Goal: Task Accomplishment & Management: Manage account settings

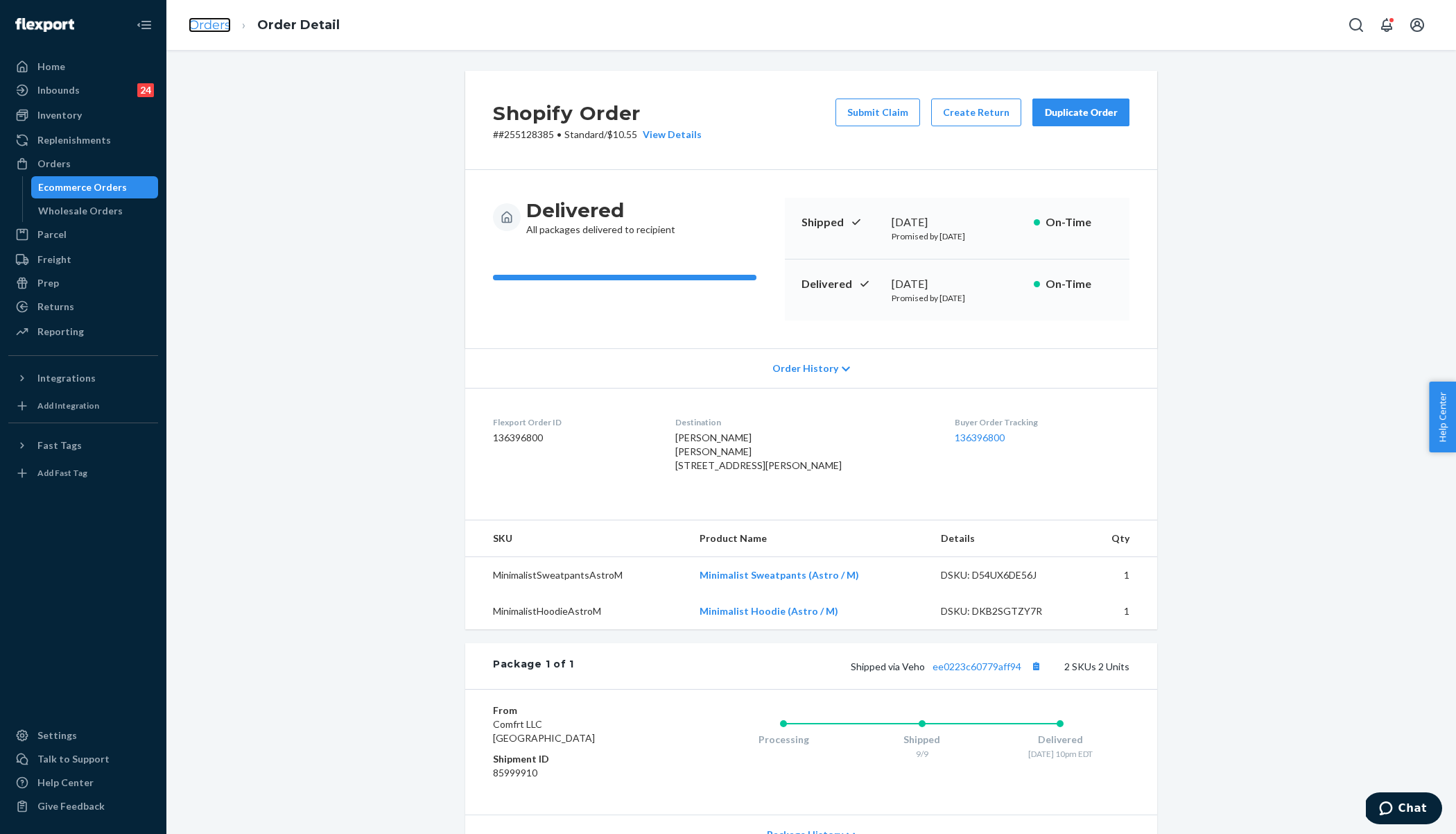
click at [204, 31] on link "Orders" at bounding box center [210, 24] width 42 height 15
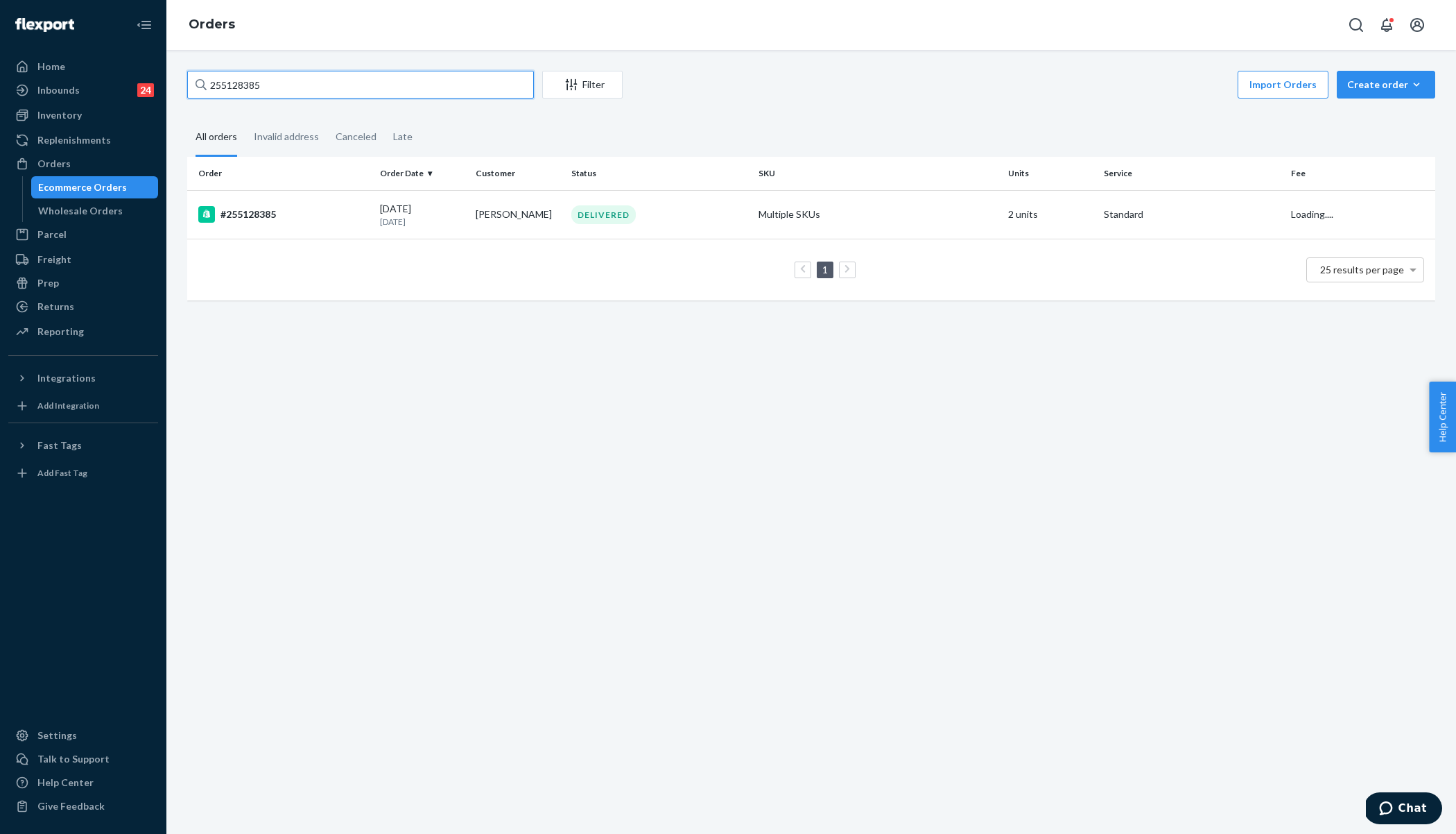
click at [285, 87] on input "255128385" at bounding box center [360, 85] width 347 height 28
paste input "4311131"
type input "254311131"
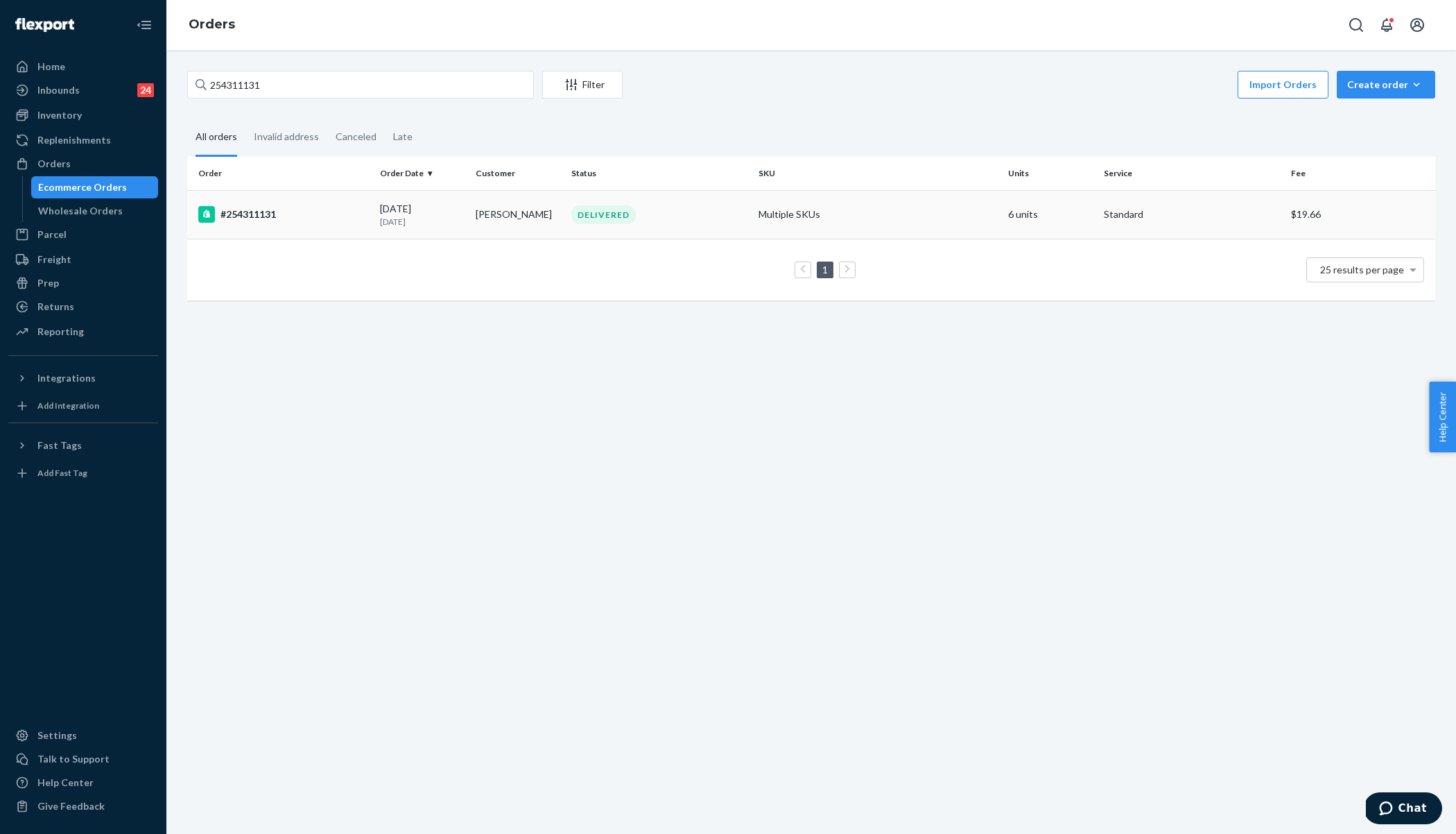
click at [328, 219] on div "#254311131" at bounding box center [284, 214] width 171 height 16
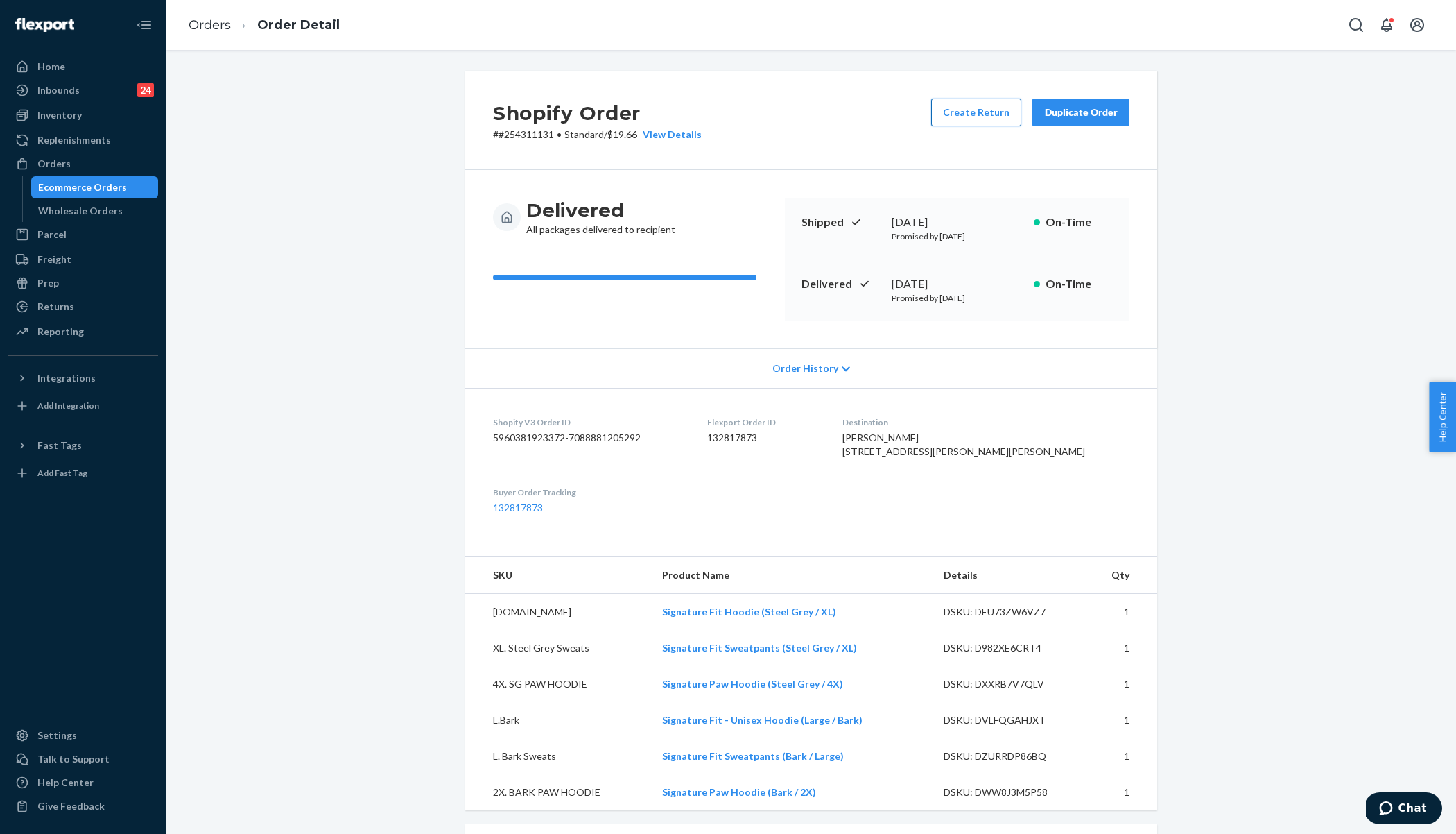
click at [973, 115] on button "Create Return" at bounding box center [976, 112] width 90 height 28
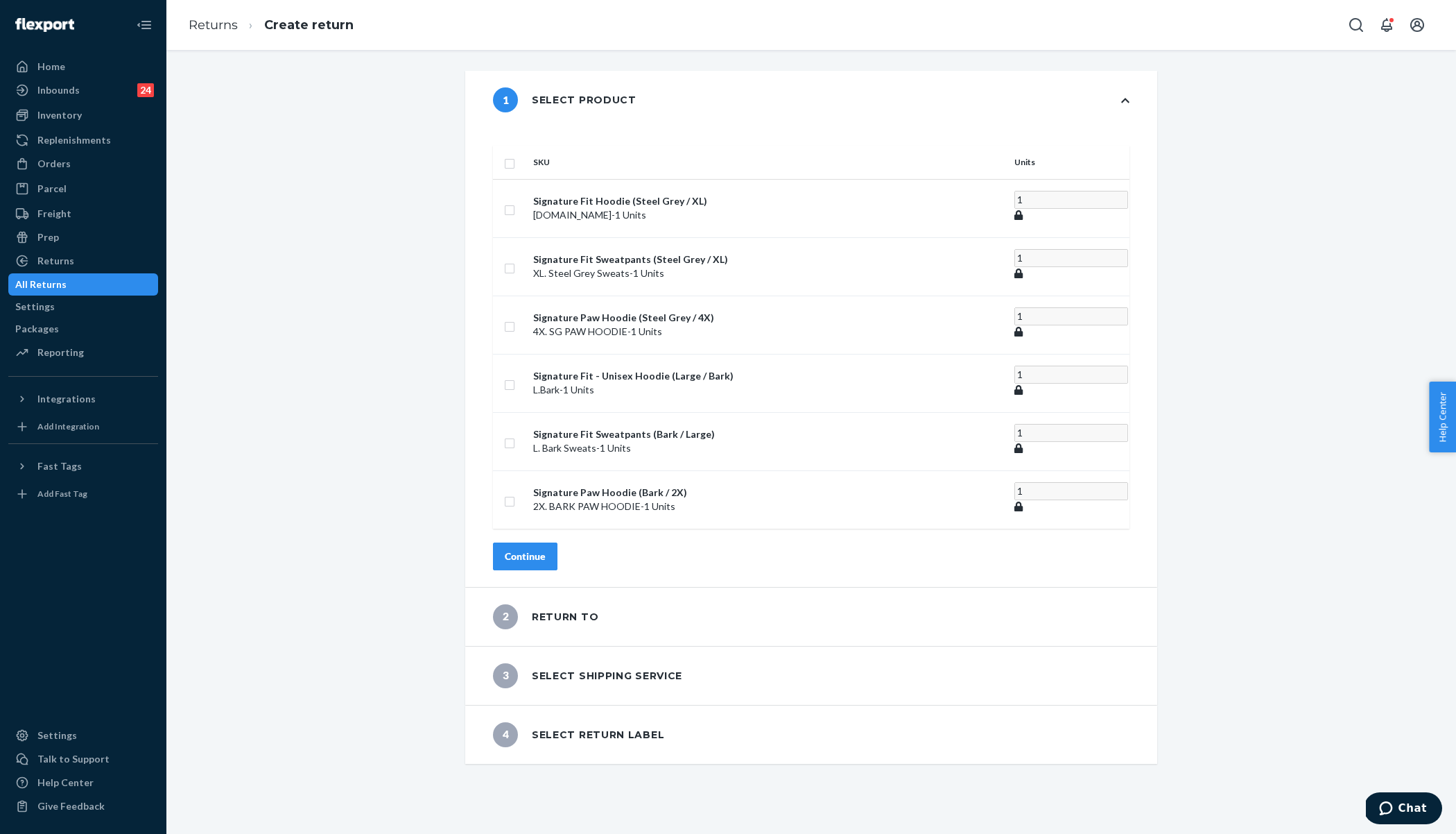
click at [515, 154] on input "checkbox" at bounding box center [509, 162] width 11 height 15
checkbox input "true"
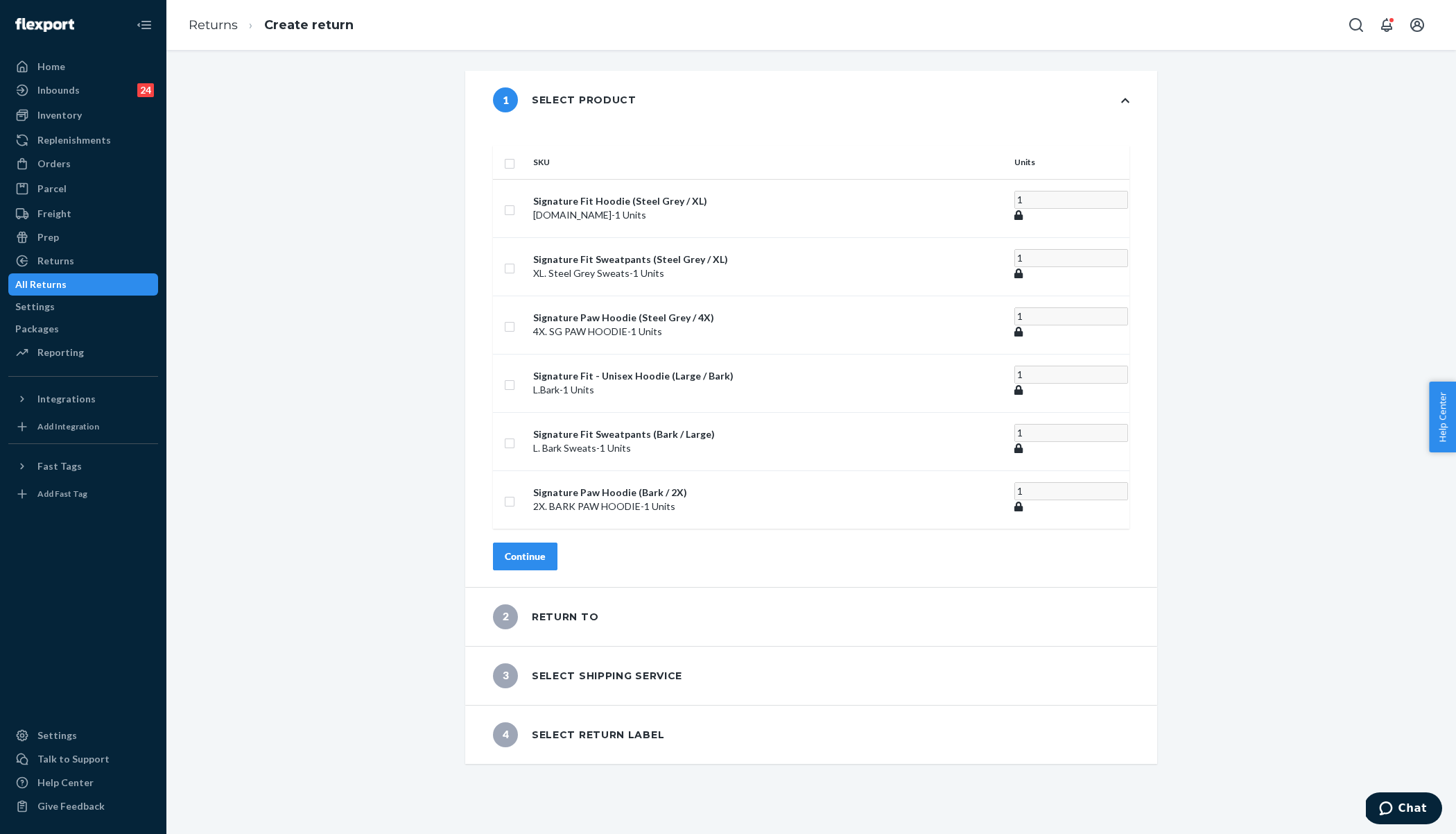
checkbox input "true"
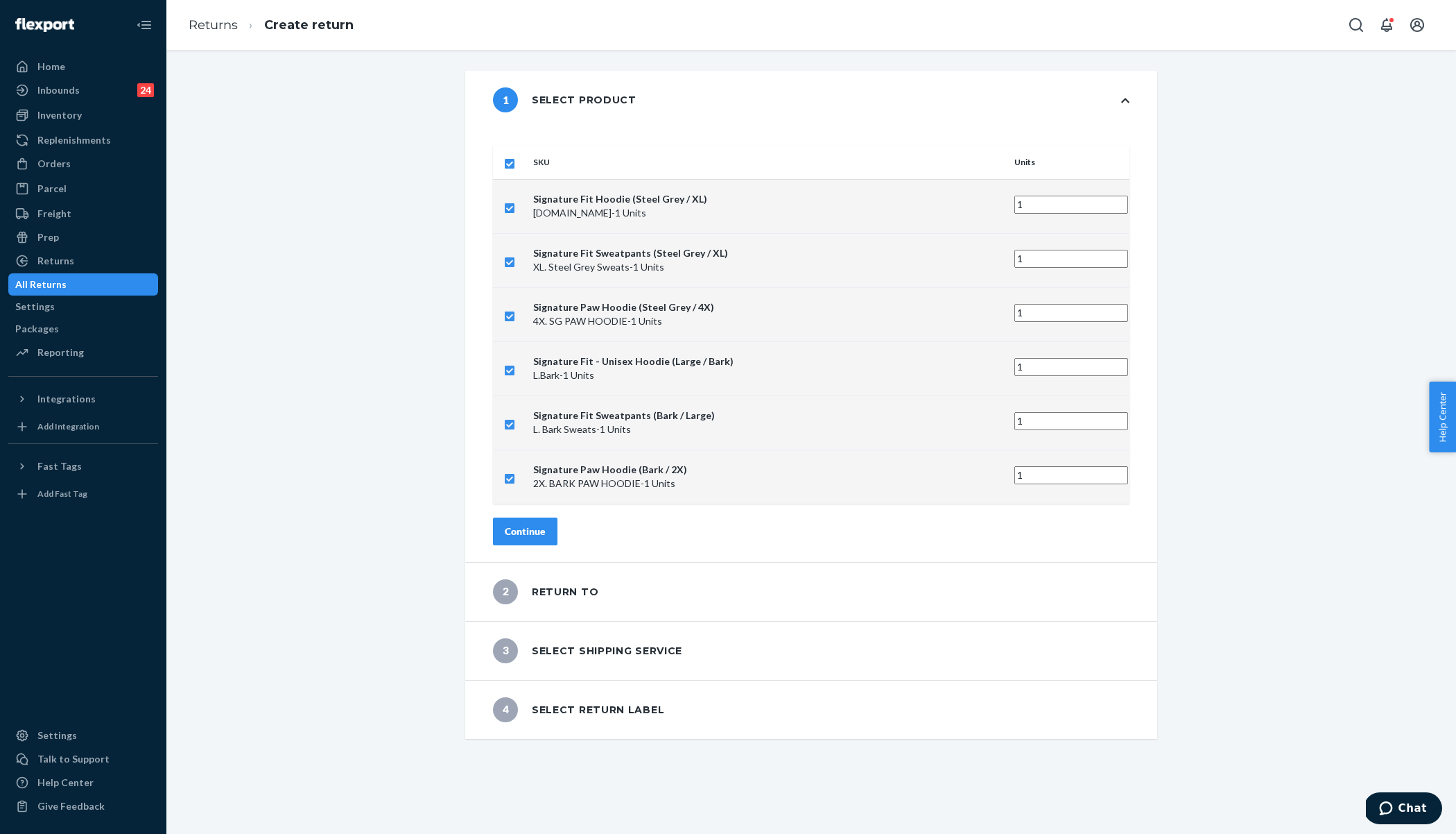
click at [546, 524] on div "Continue" at bounding box center [525, 531] width 41 height 14
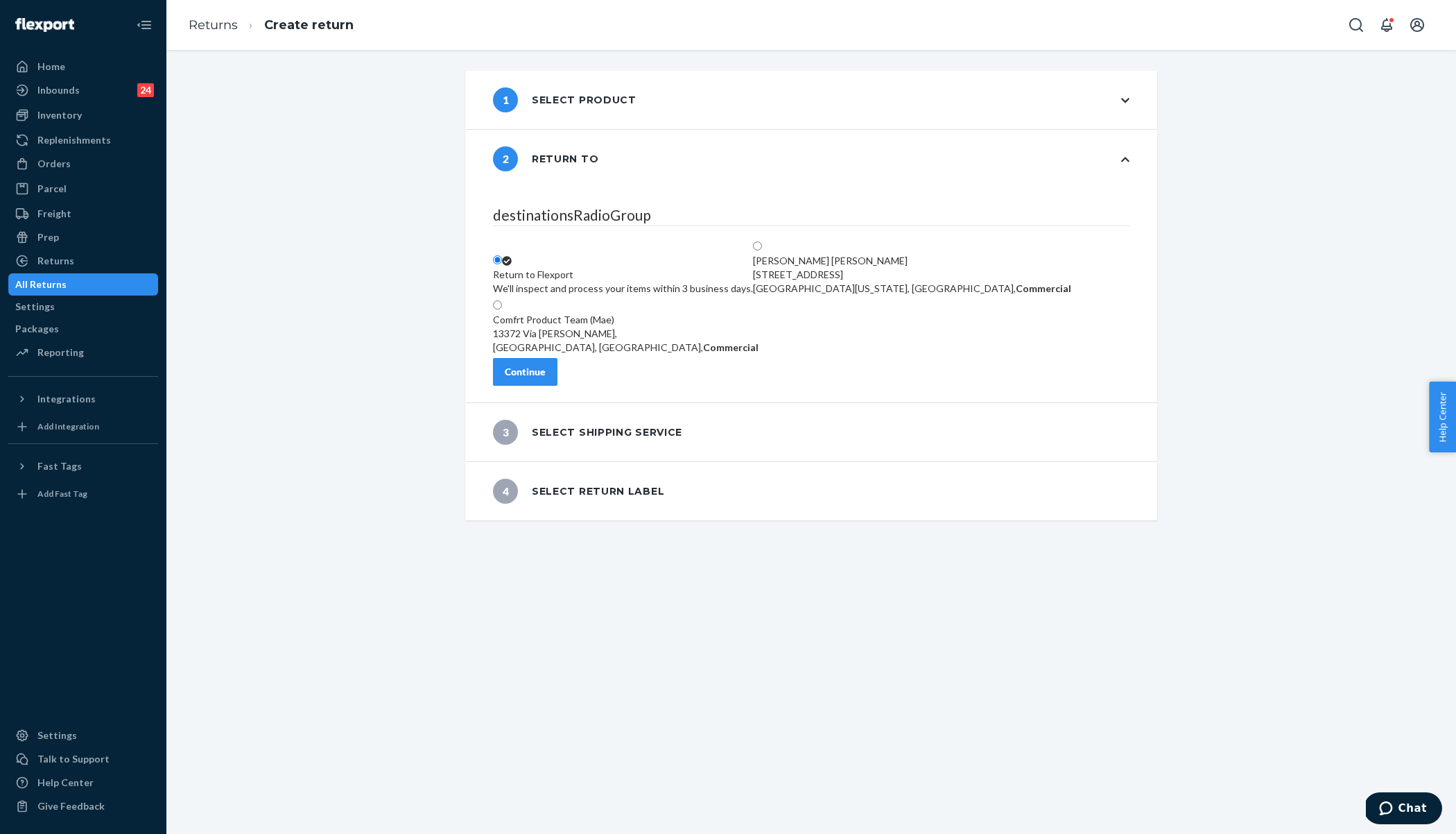
click at [561, 364] on div "destinationsRadioGroup Return to Flexport We'll inspect and process your items …" at bounding box center [812, 295] width 692 height 215
click at [546, 379] on div "Continue" at bounding box center [525, 371] width 41 height 14
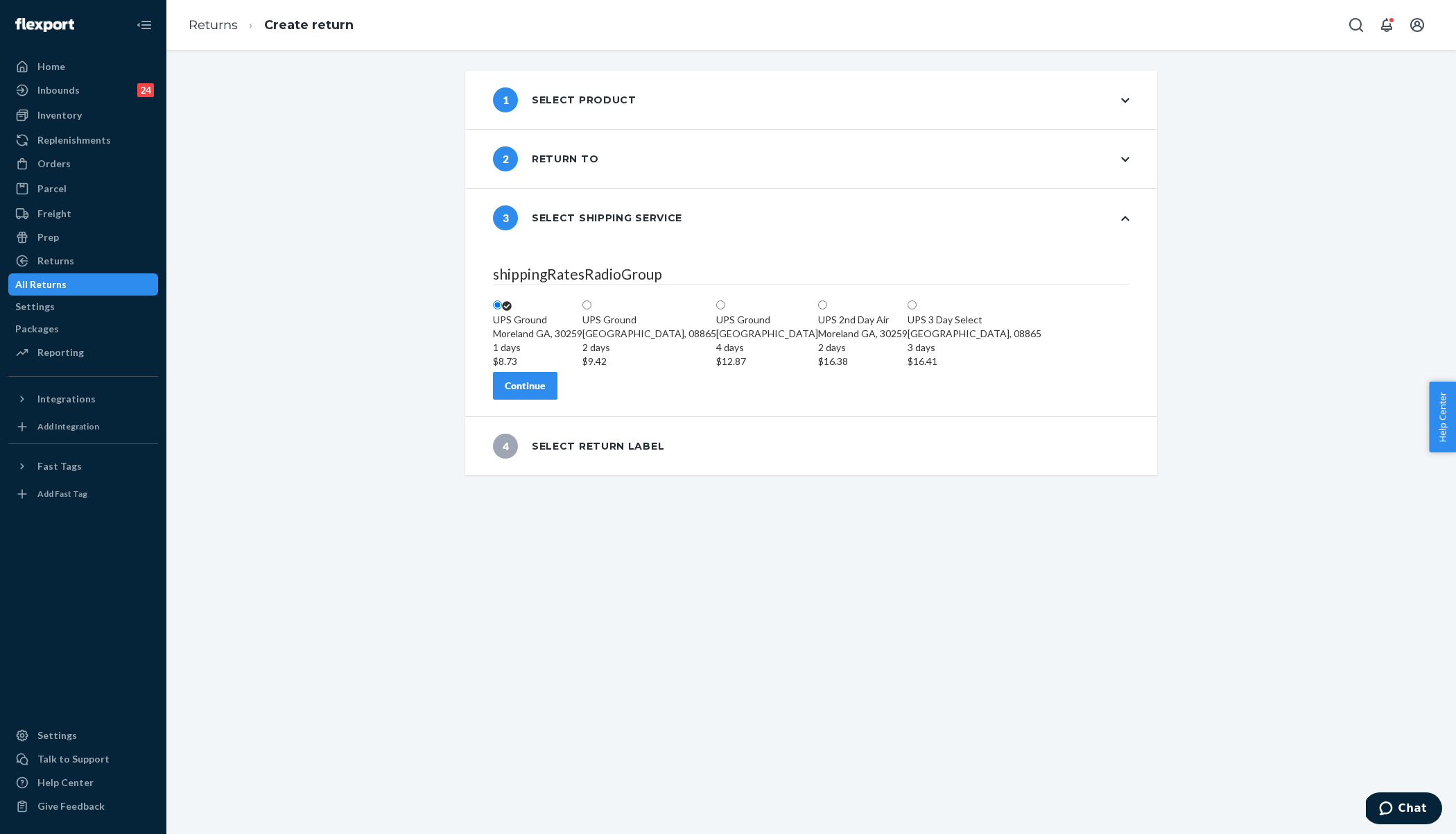
click at [546, 393] on div "Continue" at bounding box center [525, 385] width 41 height 14
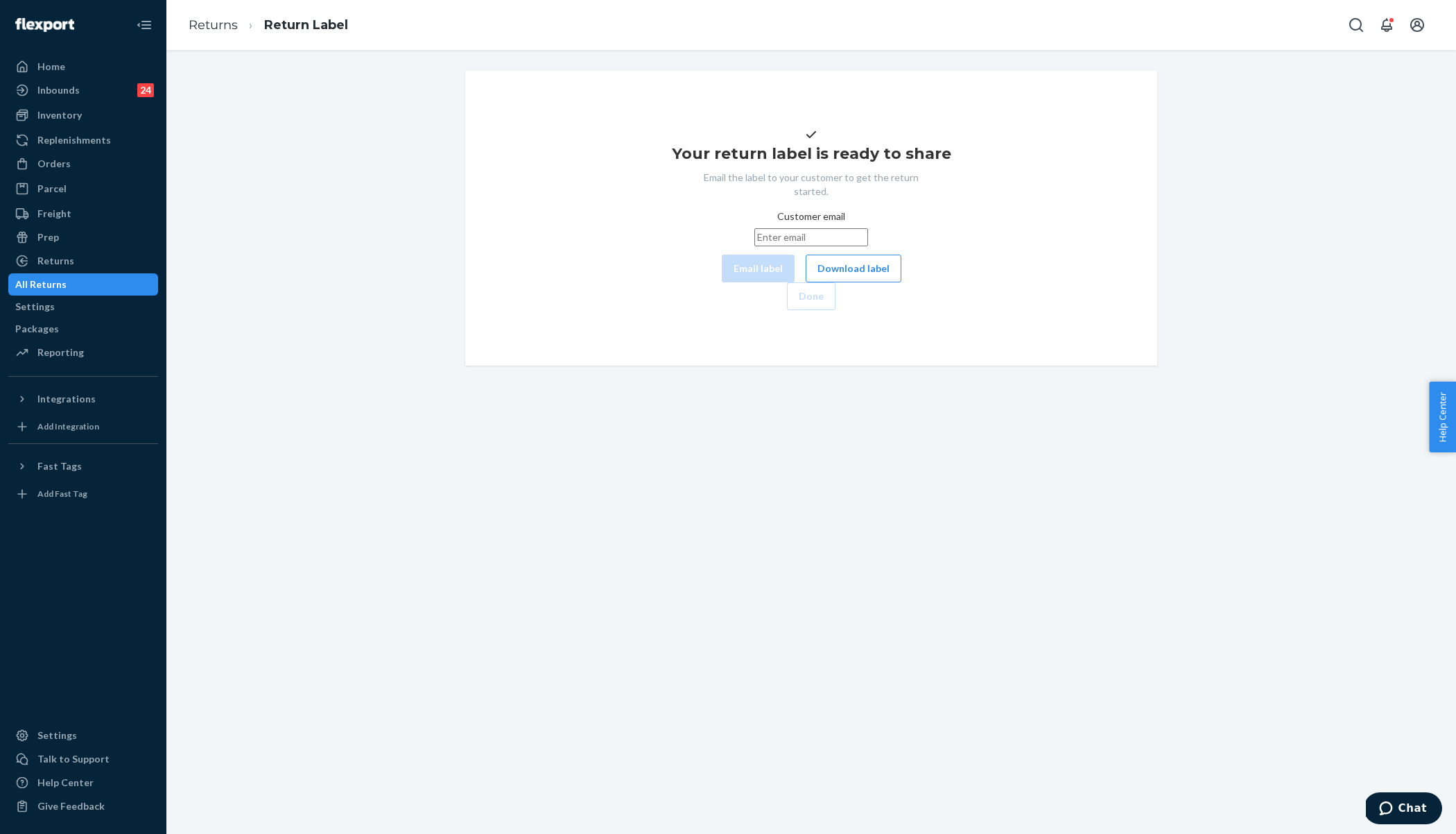
click at [815, 246] on input "Customer email" at bounding box center [812, 237] width 114 height 18
paste input "[PERSON_NAME][EMAIL_ADDRESS][DOMAIN_NAME]"
type input "[PERSON_NAME][EMAIL_ADDRESS][DOMAIN_NAME]"
click at [722, 282] on button "Email label" at bounding box center [758, 268] width 73 height 28
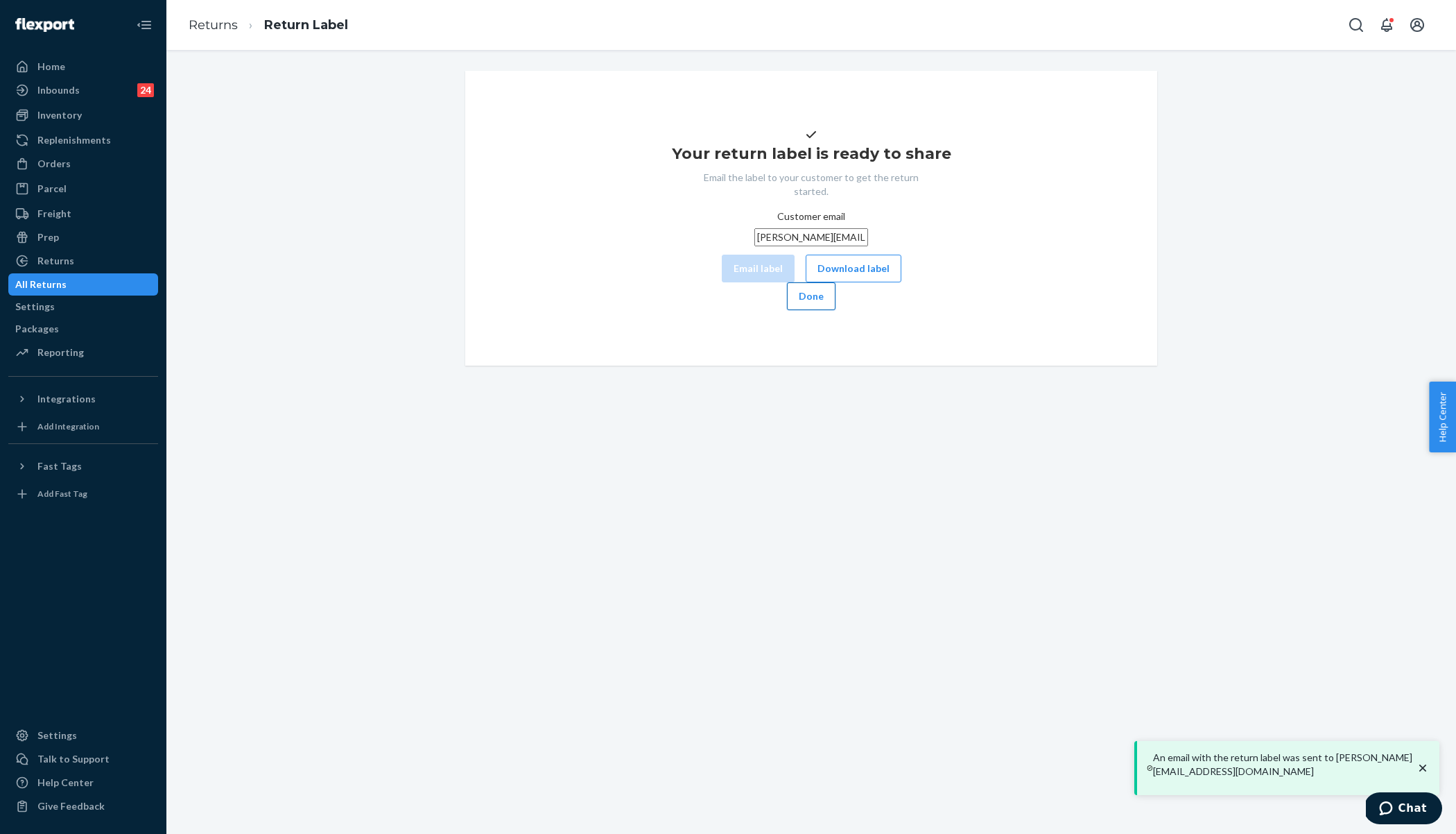
click at [835, 311] on button "Done" at bounding box center [812, 296] width 49 height 28
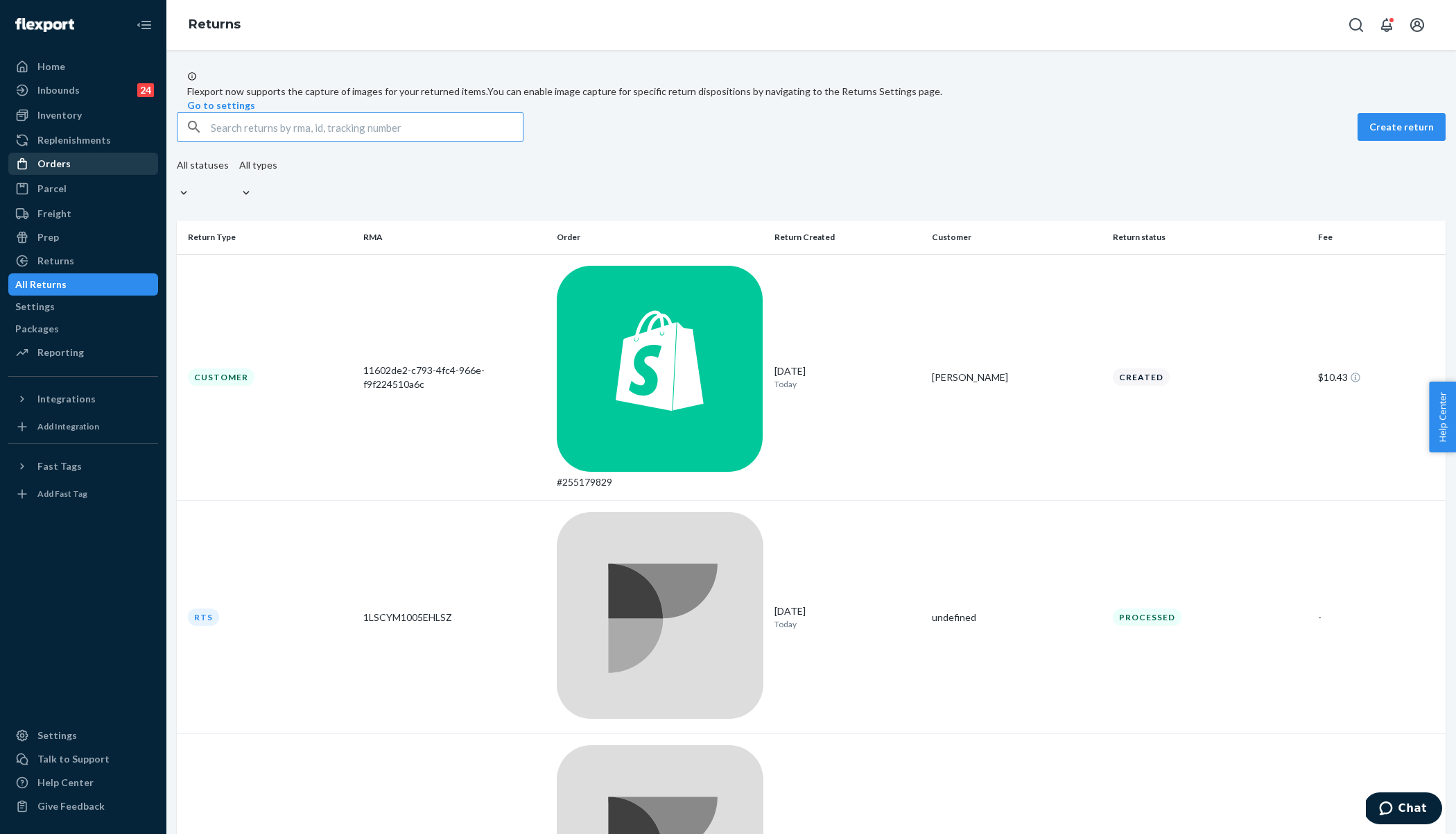
click at [57, 168] on div "Orders" at bounding box center [54, 163] width 33 height 14
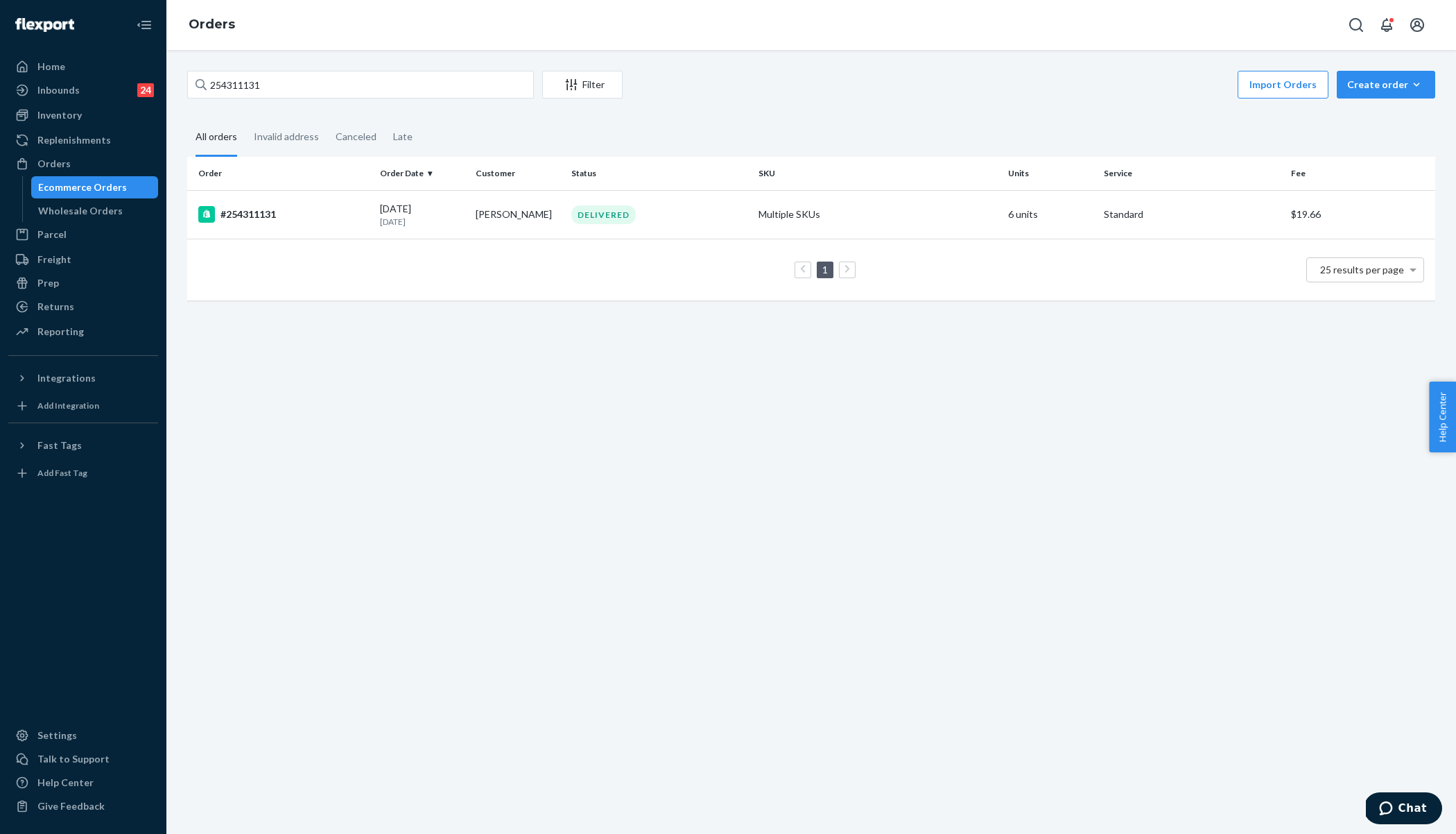
click at [358, 220] on div "#254311131" at bounding box center [284, 214] width 171 height 16
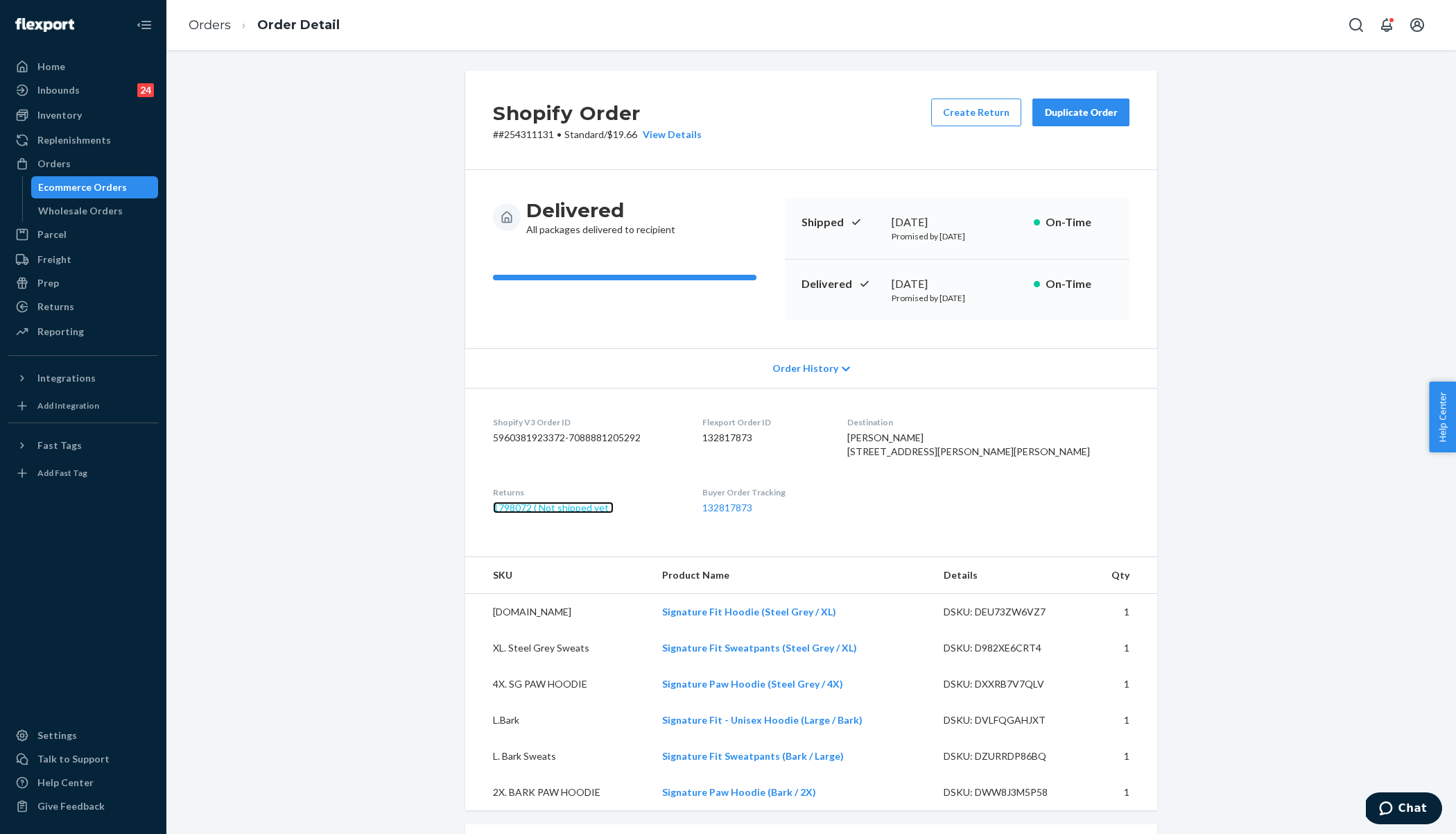
click at [571, 514] on link "1798072 ( Not shipped yet )" at bounding box center [553, 507] width 121 height 12
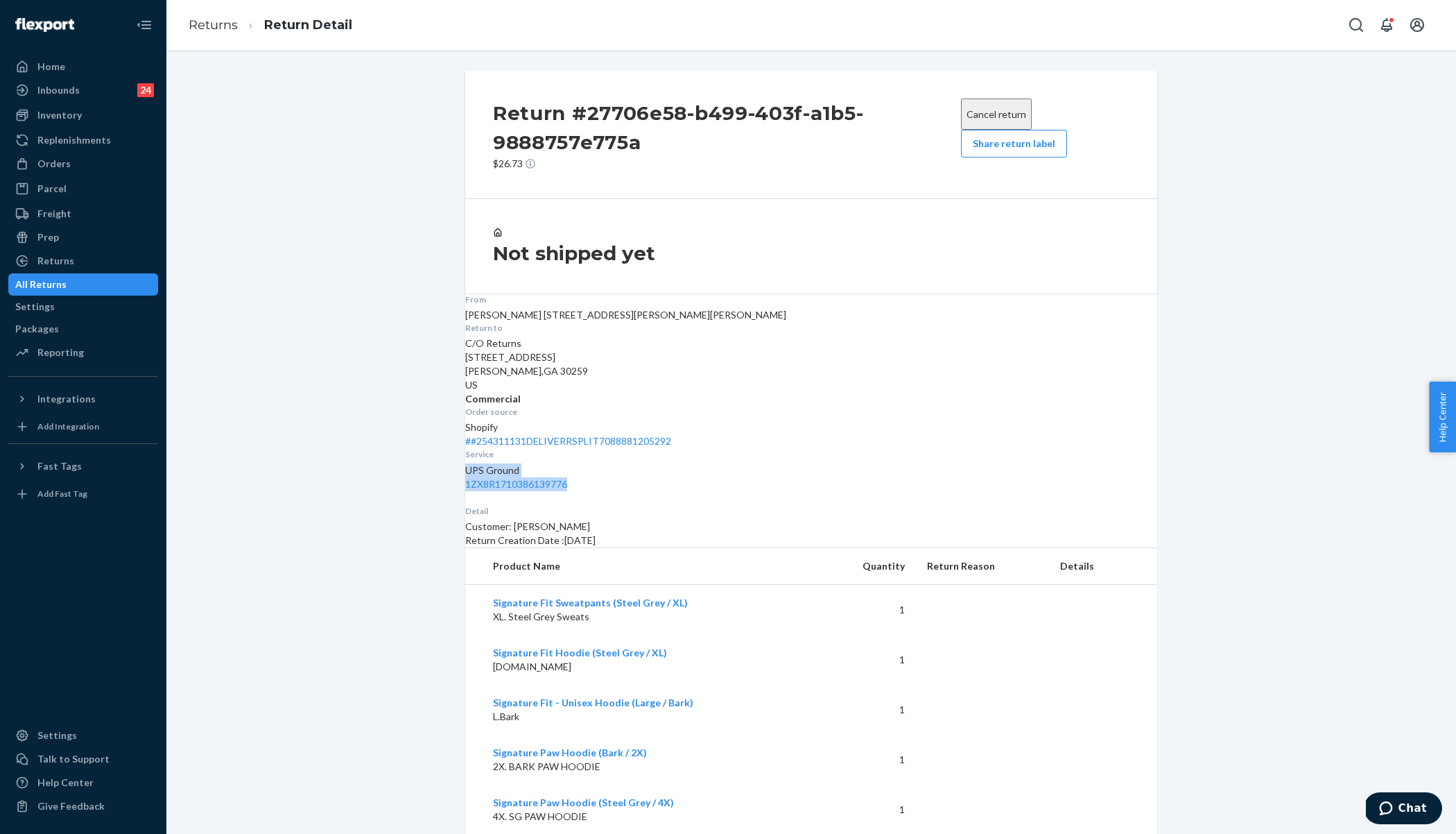
drag, startPoint x: 1015, startPoint y: 343, endPoint x: 1147, endPoint y: 374, distance: 135.6
click at [1147, 374] on dl "From [PERSON_NAME] [STREET_ADDRESS][PERSON_NAME] Return to C/O Returns [STREET_…" at bounding box center [812, 392] width 692 height 198
copy div "UPS Ground 1ZX8R1710386139776"
click at [783, 505] on div "Detail Customer: [PERSON_NAME] Return Creation Date : [DATE]" at bounding box center [812, 526] width 692 height 42
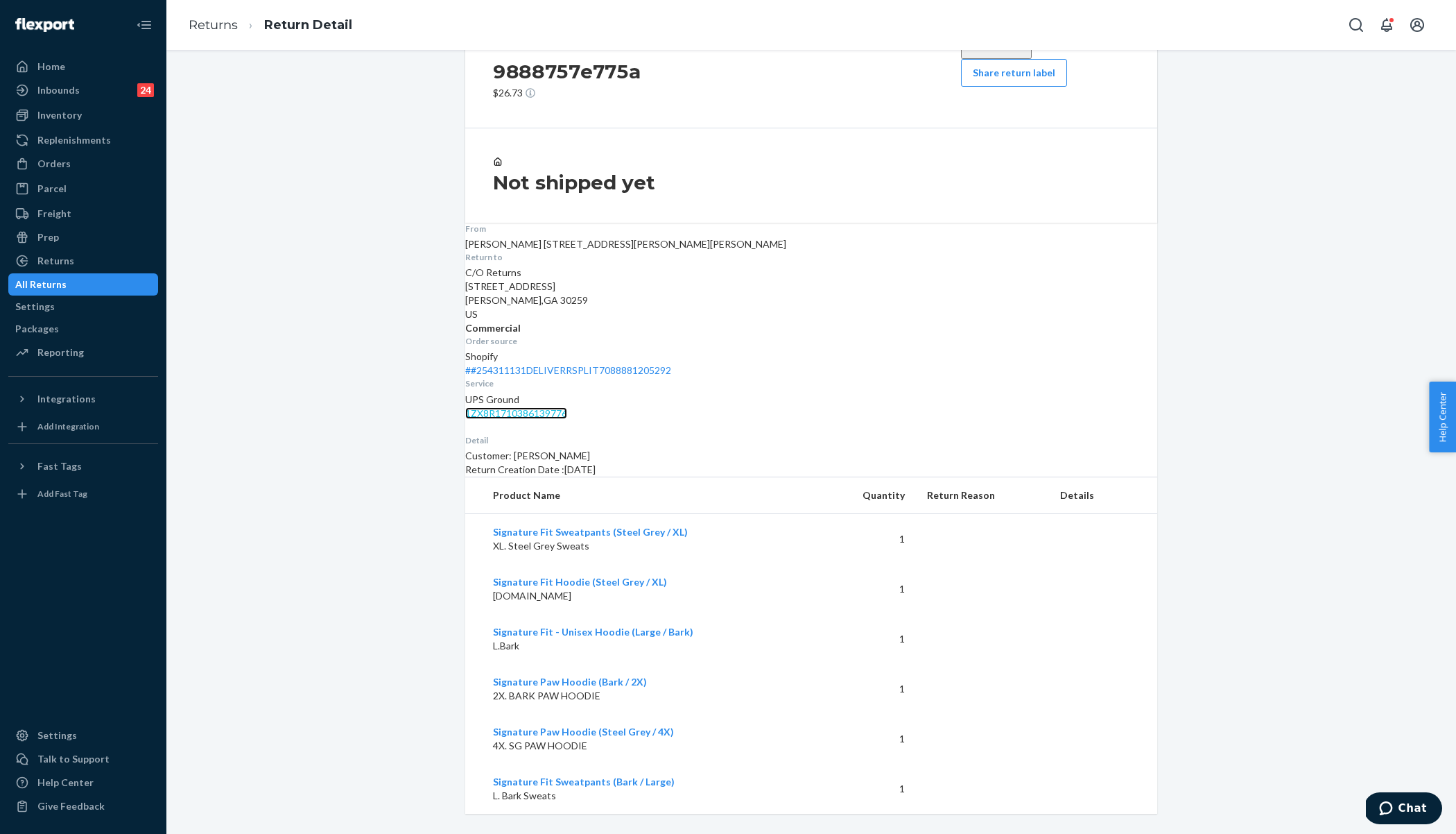
click at [567, 407] on link "1ZX8R1710386139776" at bounding box center [516, 413] width 102 height 12
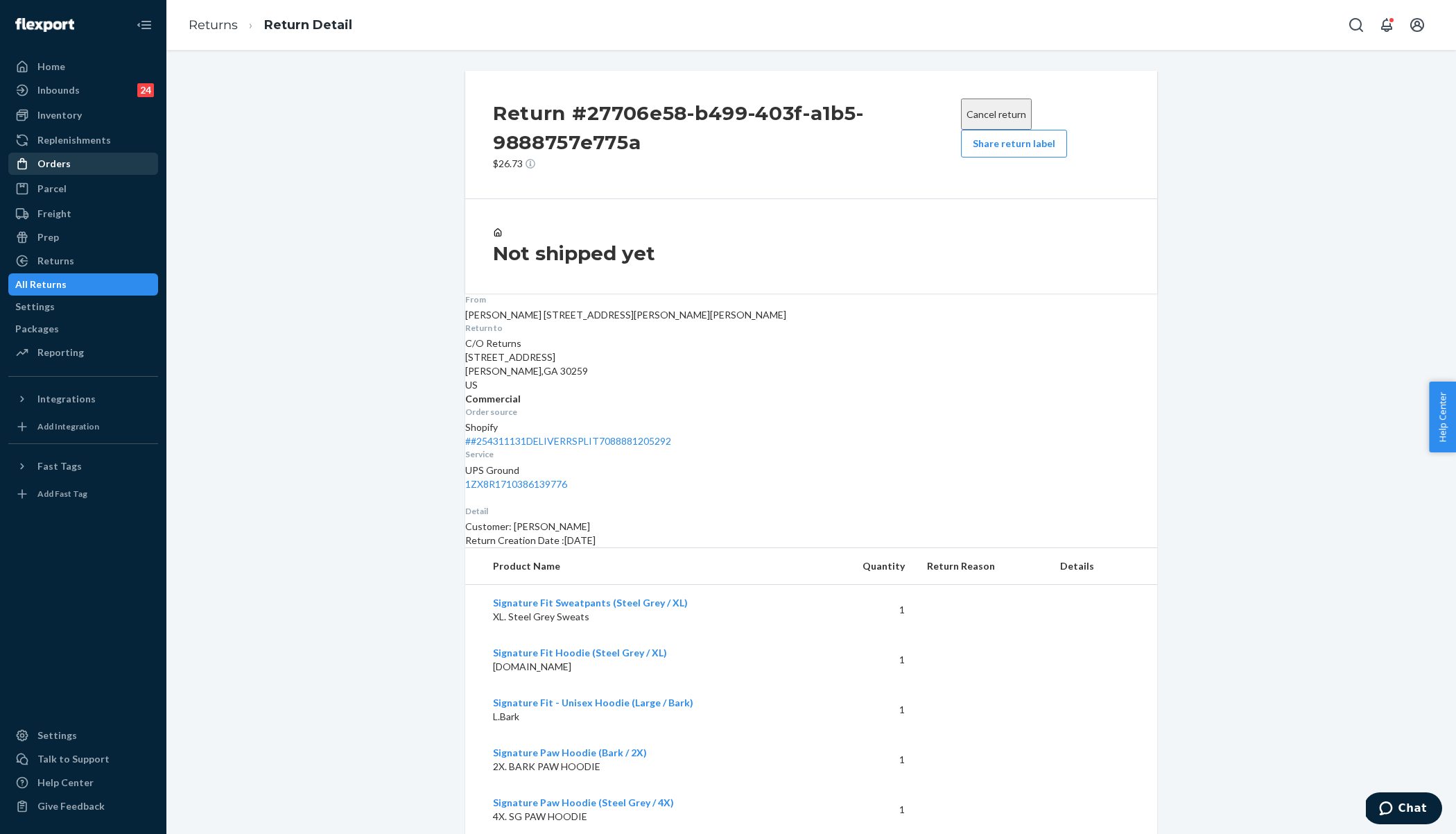
click at [83, 165] on div "Orders" at bounding box center [83, 163] width 147 height 20
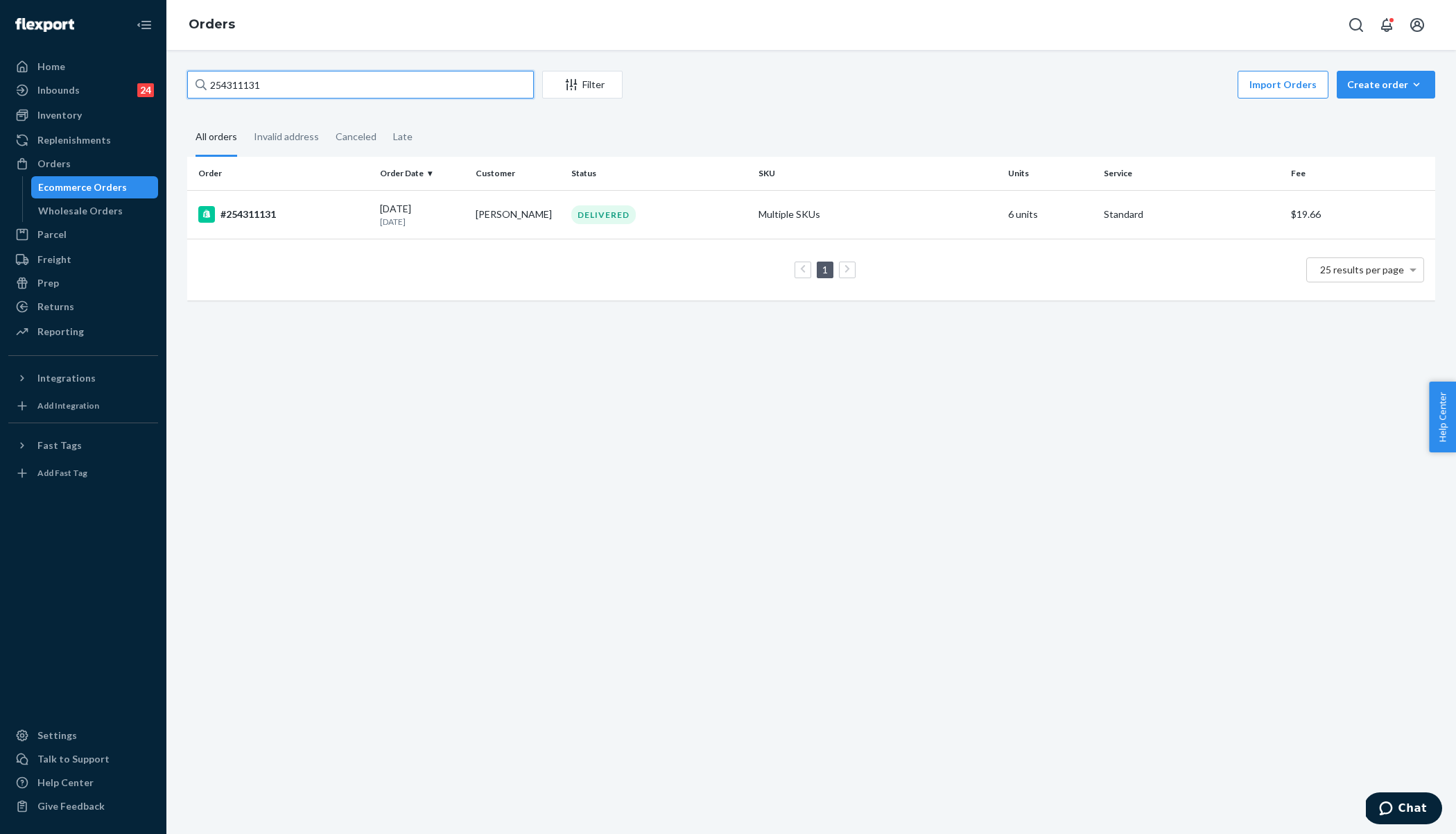
click at [239, 89] on input "254311131" at bounding box center [360, 85] width 347 height 28
paste input "817176"
type input "254817176"
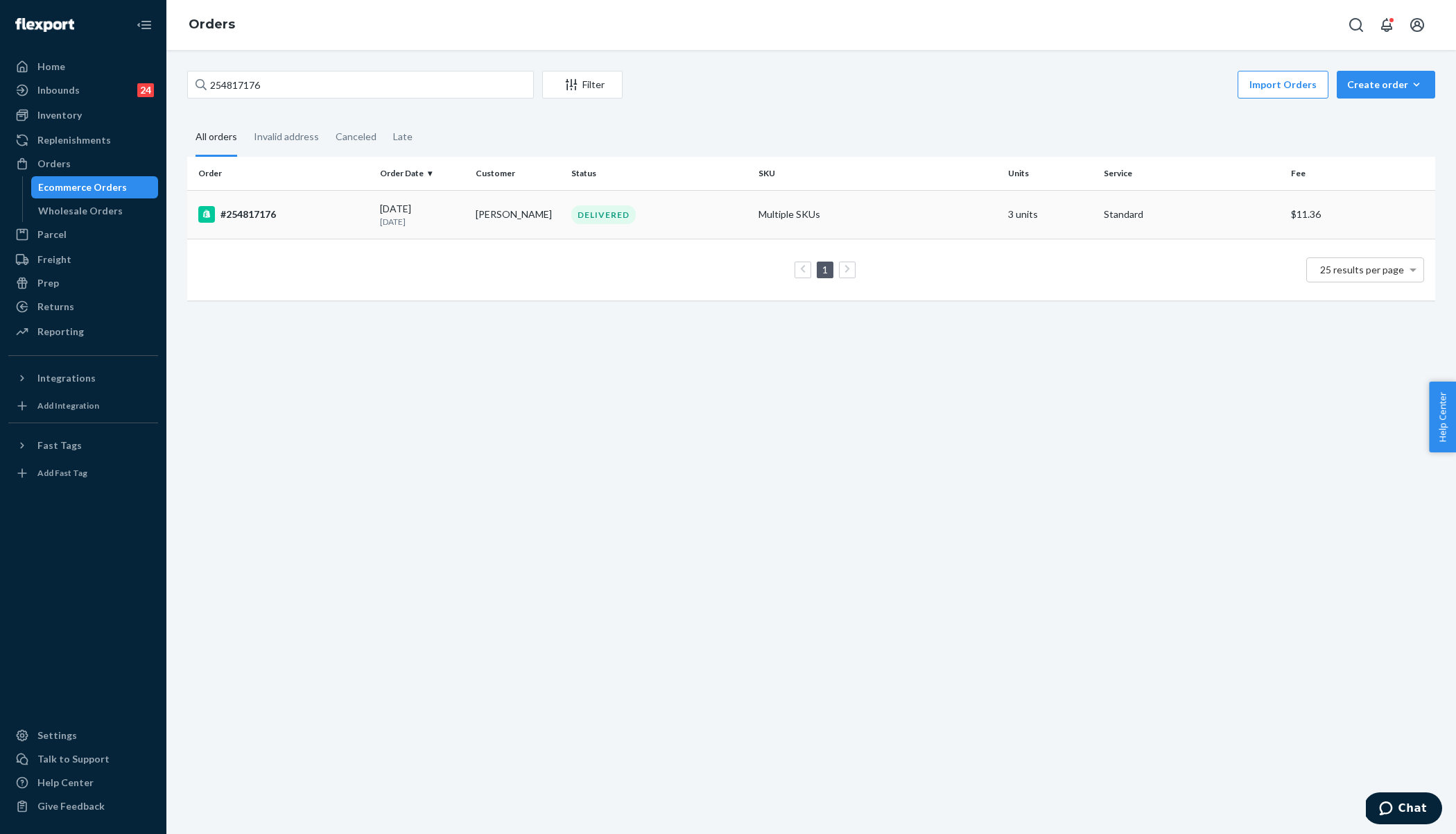
click at [328, 216] on div "#254817176" at bounding box center [284, 214] width 171 height 16
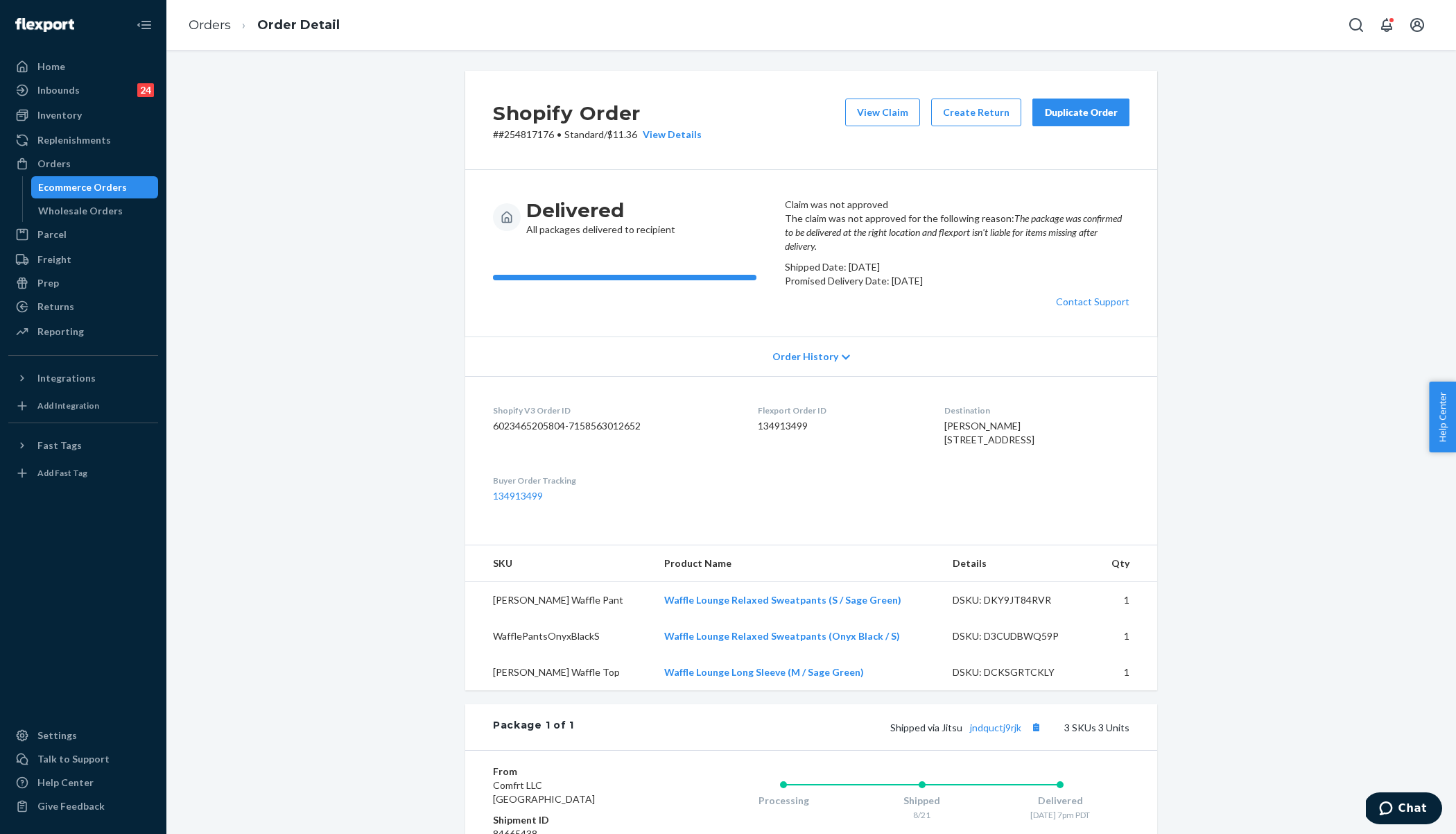
click at [654, 376] on div "Order History" at bounding box center [812, 356] width 692 height 40
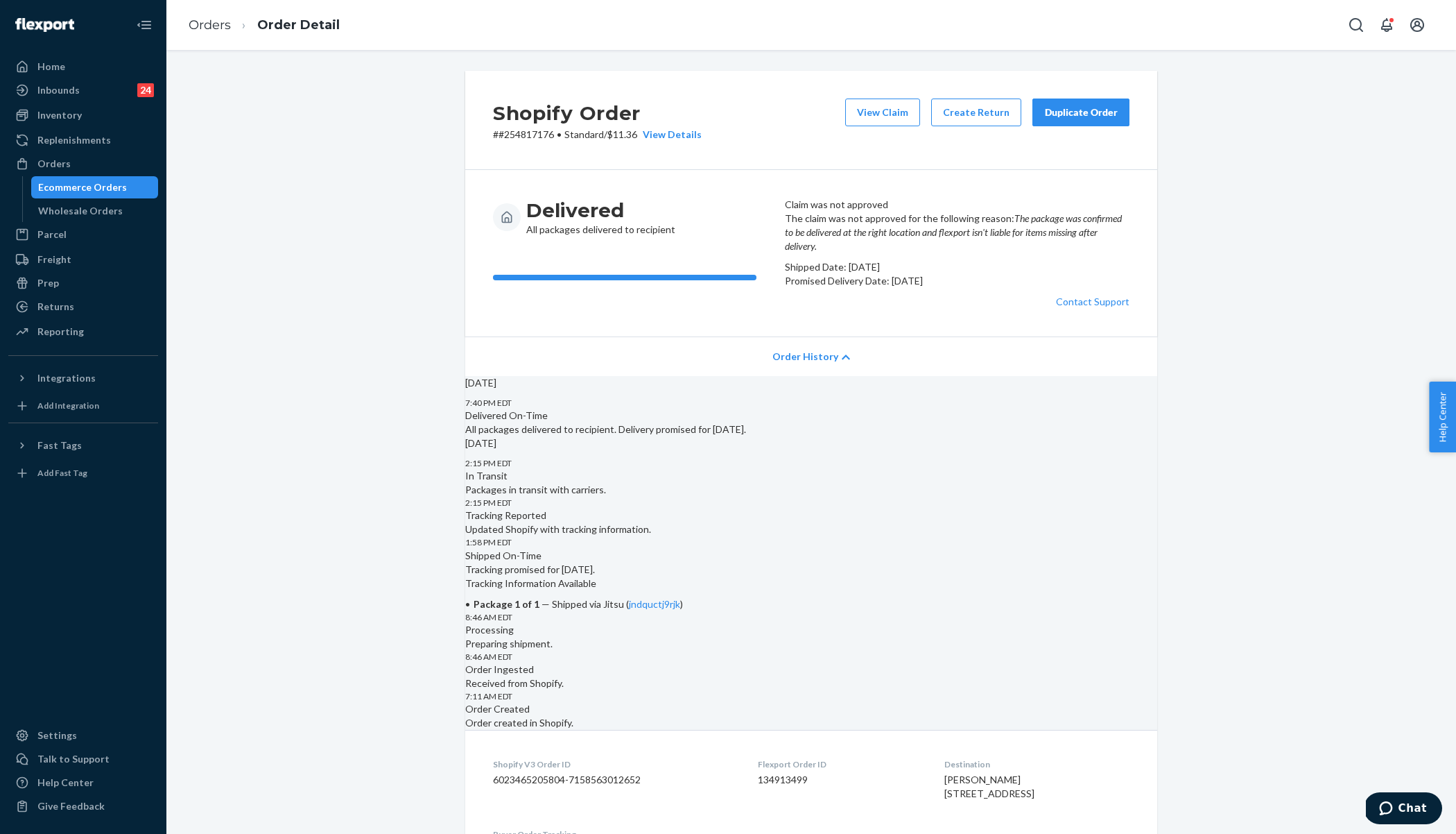
click at [654, 376] on div "Order History" at bounding box center [812, 356] width 692 height 40
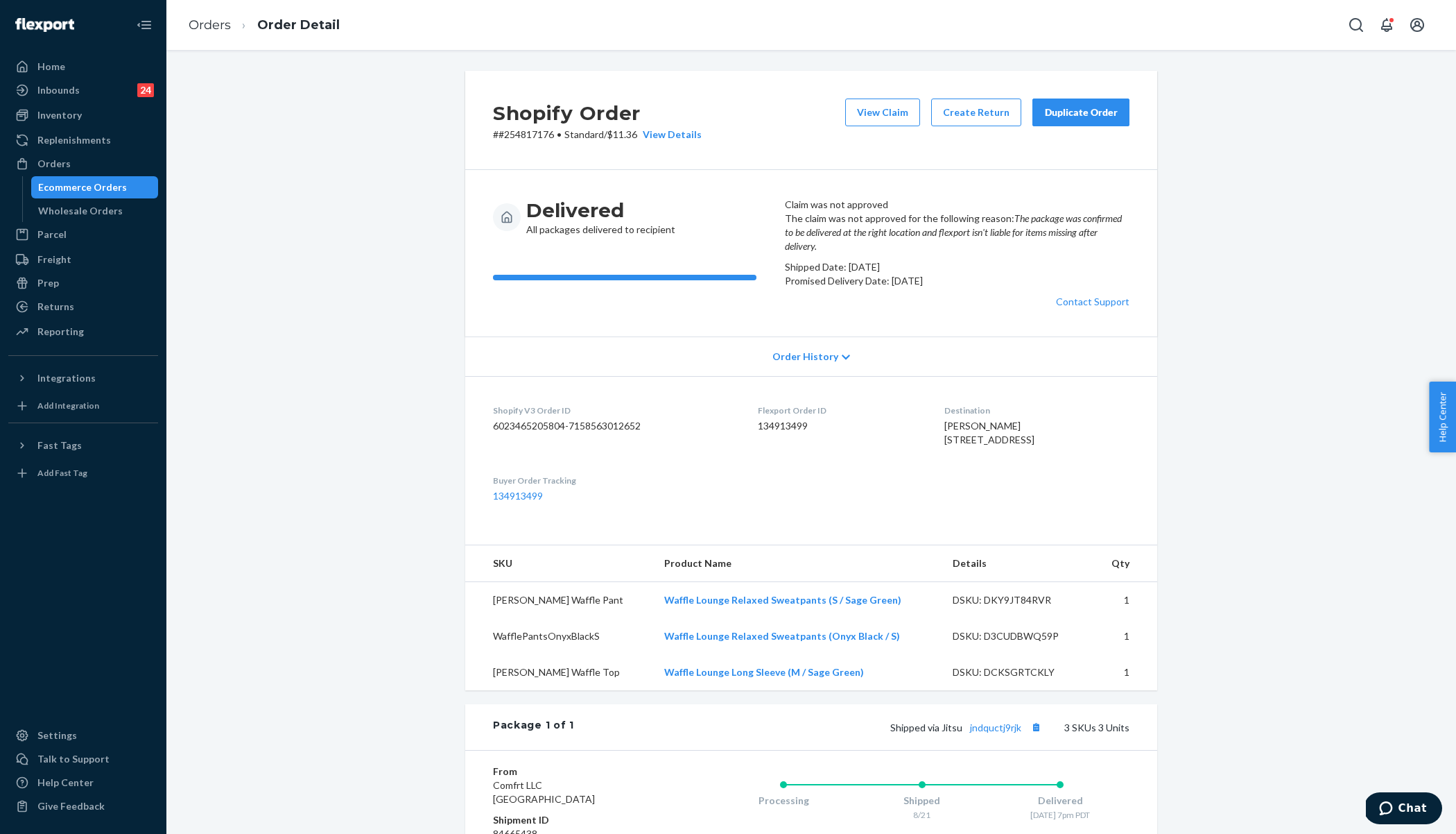
click at [396, 363] on div "Shopify Order # #254817176 • Standard / $11.36 View Details View Claim Create R…" at bounding box center [812, 573] width 1269 height 1005
click at [210, 31] on link "Orders" at bounding box center [210, 24] width 42 height 15
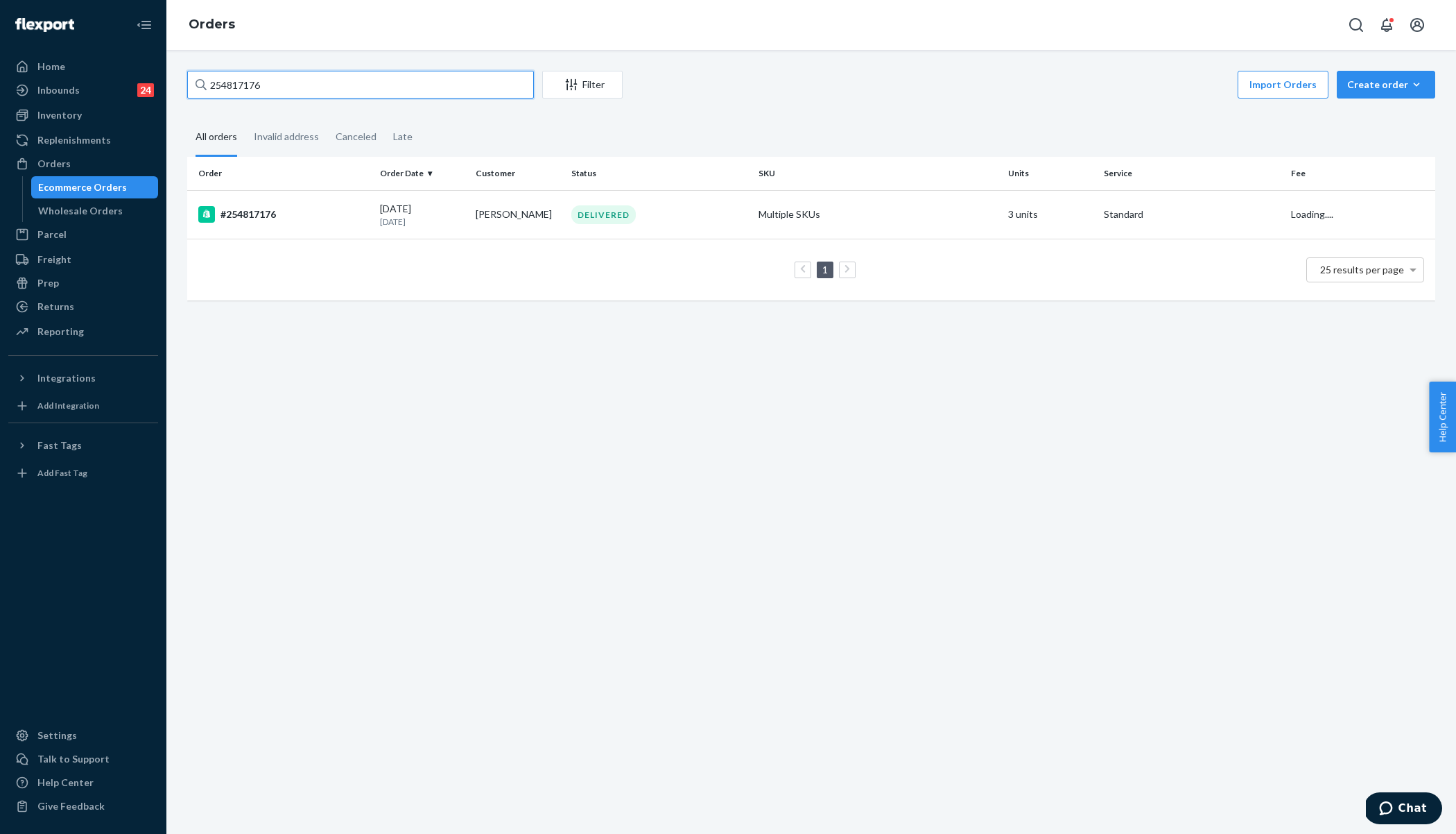
click at [289, 83] on input "254817176" at bounding box center [360, 85] width 347 height 28
paste input "S10YK5L9XG"
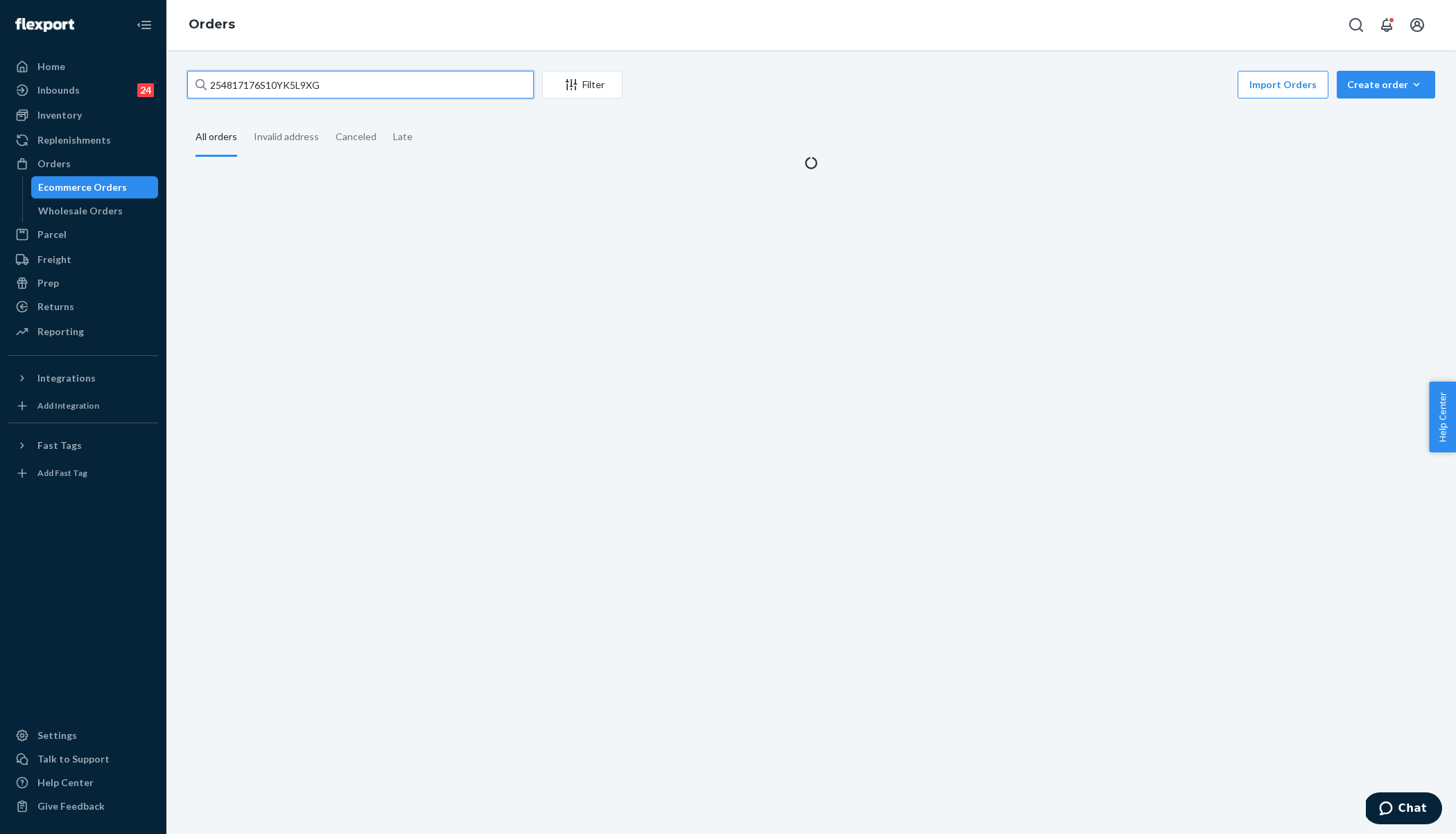
click at [289, 83] on input "254817176S10YK5L9XG" at bounding box center [360, 85] width 347 height 28
paste input "text"
type input "S10YK5L9XG"
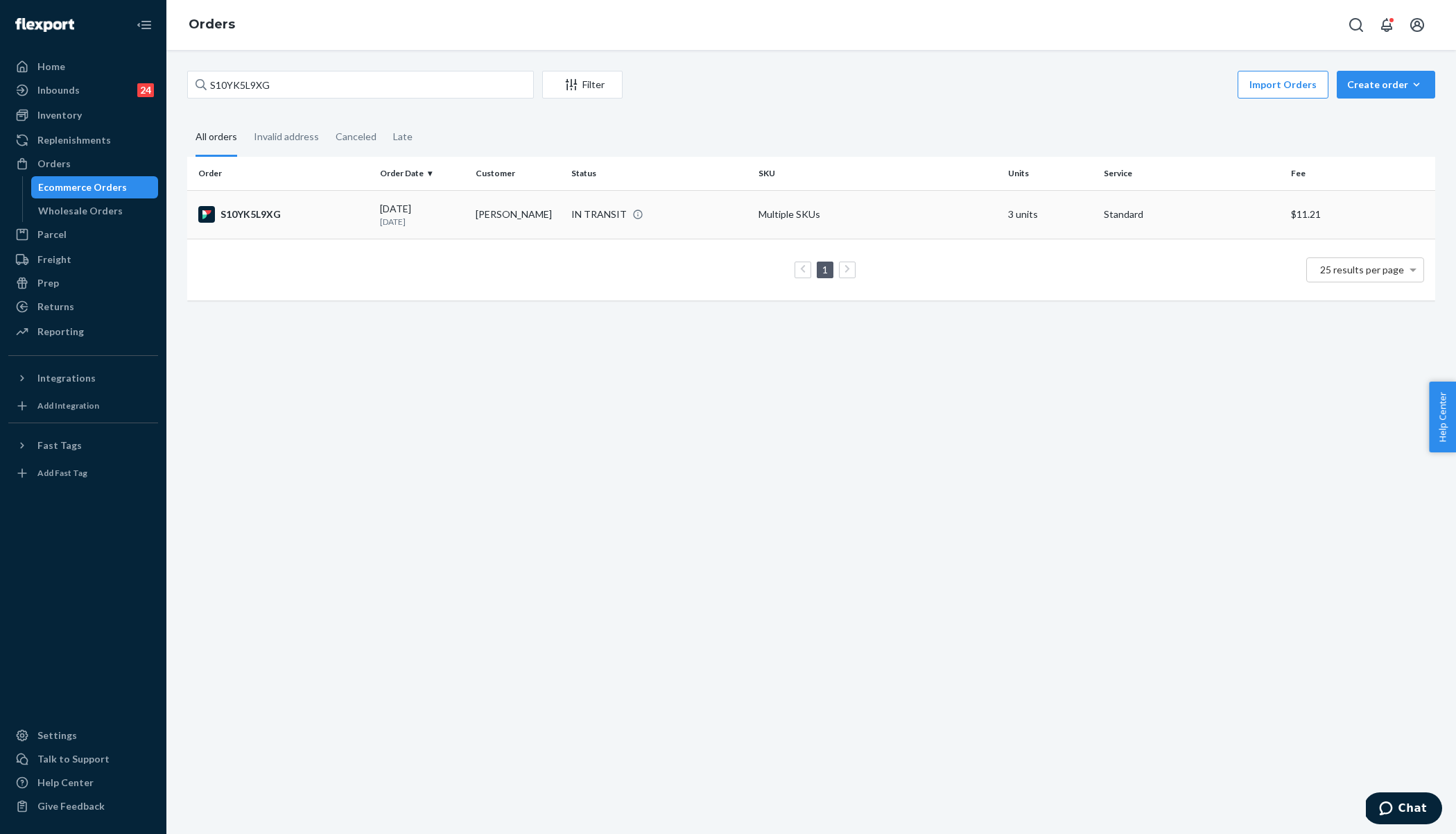
click at [322, 234] on td "S10YK5L9XG" at bounding box center [280, 215] width 187 height 49
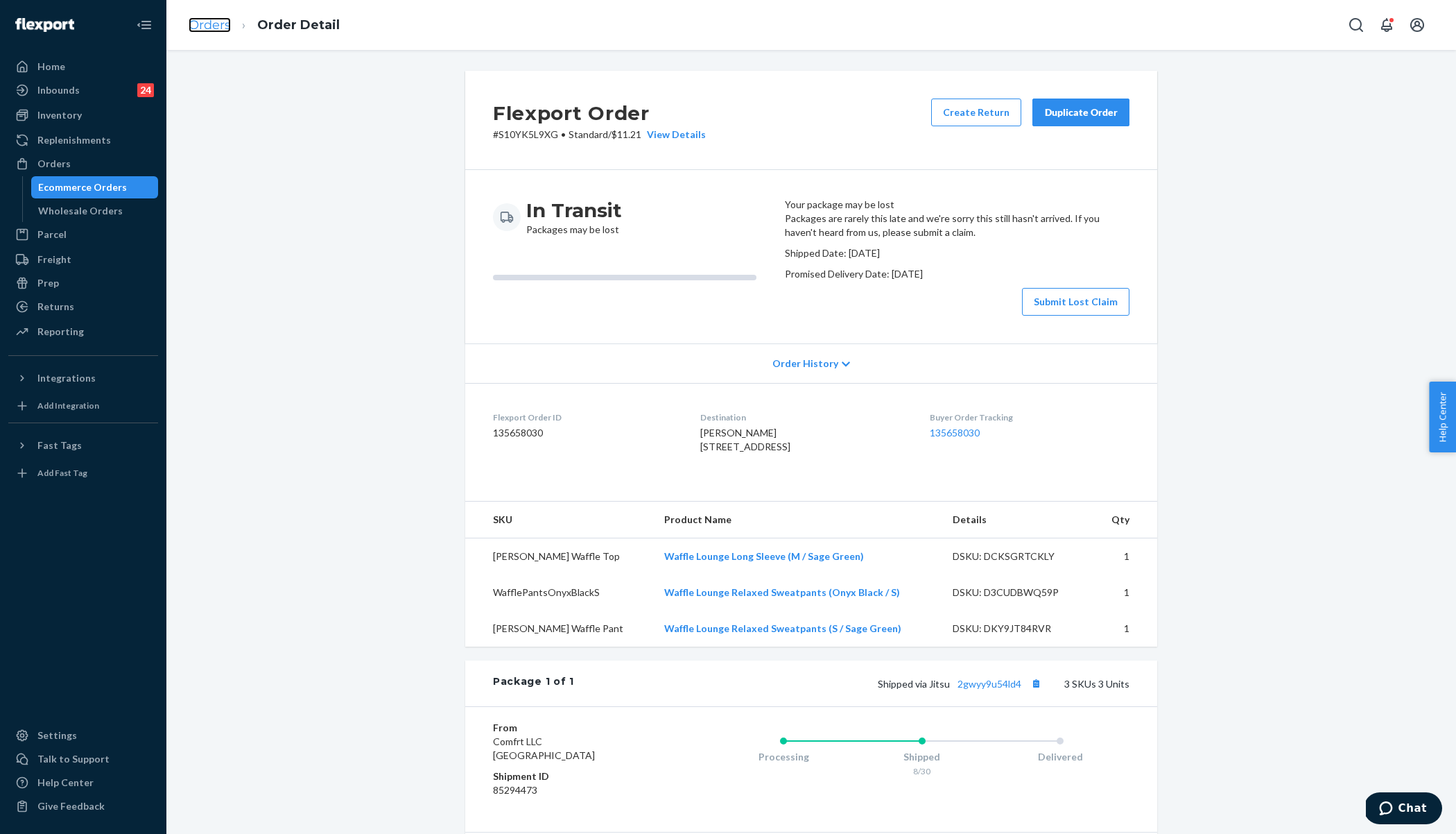
click at [215, 26] on link "Orders" at bounding box center [210, 24] width 42 height 15
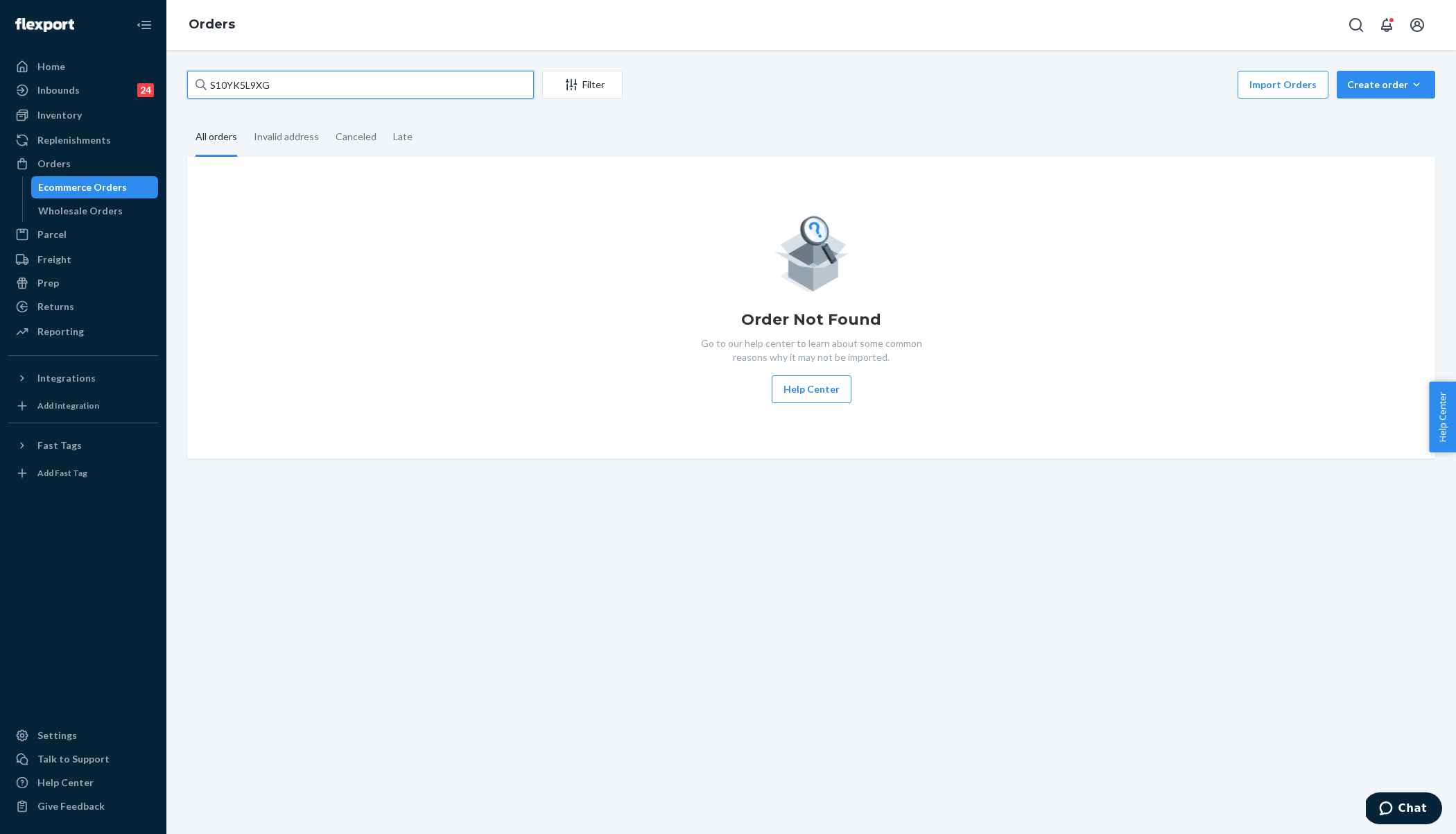
click at [254, 93] on input "S10YK5L9XG" at bounding box center [360, 85] width 347 height 28
paste input "255075794"
type input "255075794"
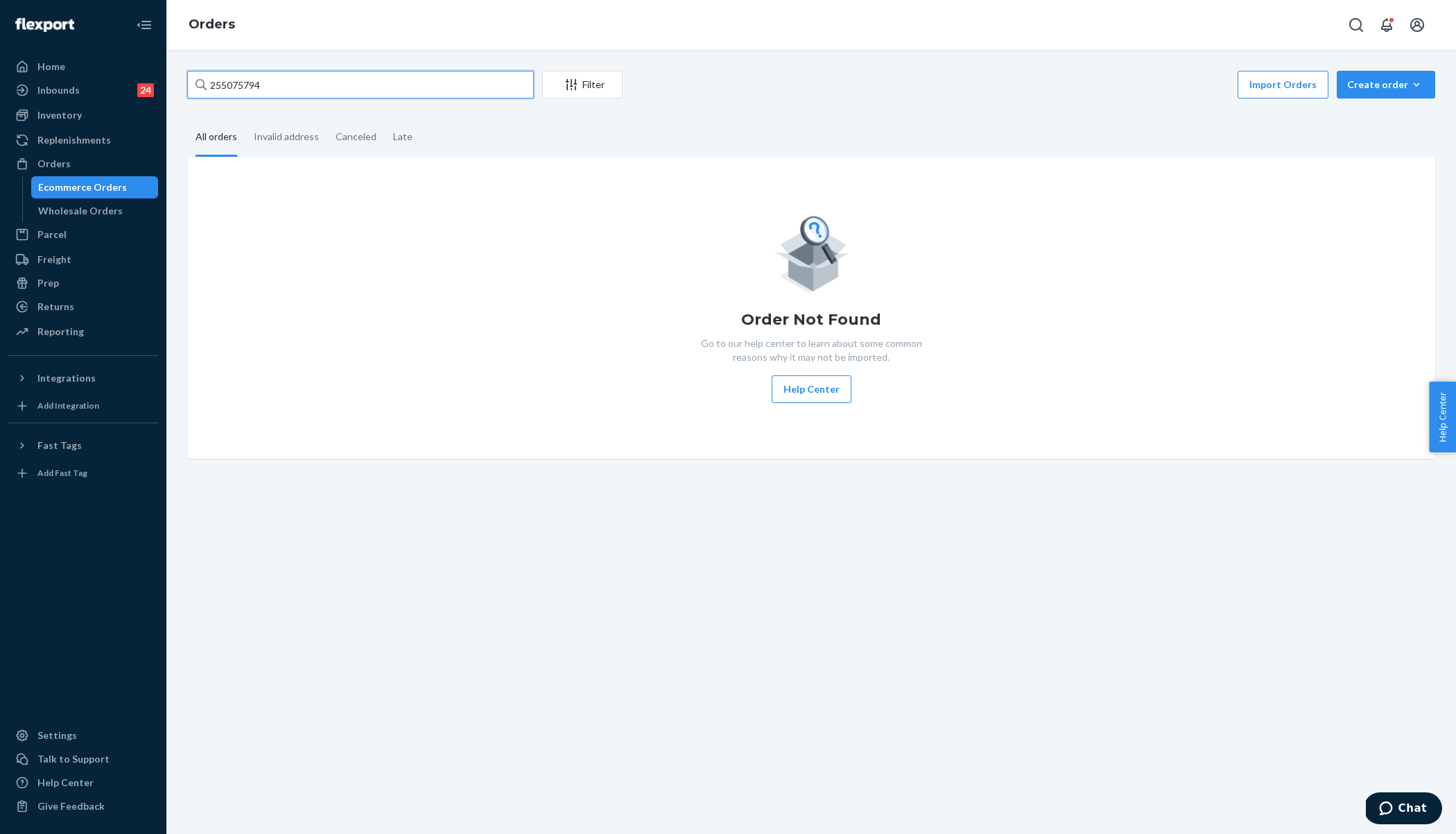
click at [379, 82] on input "255075794" at bounding box center [360, 85] width 347 height 28
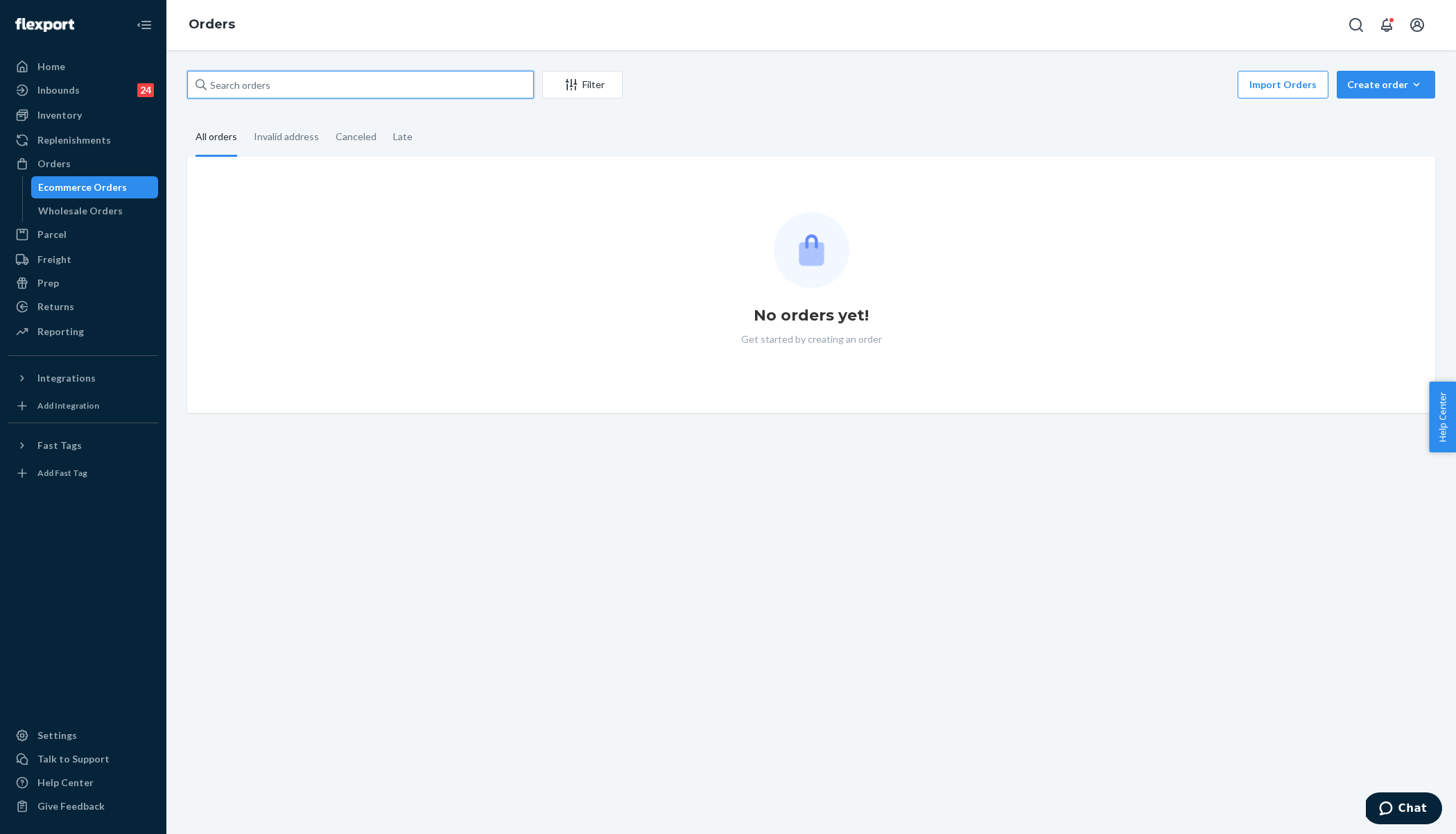
paste input "255075794"
type input "255075794"
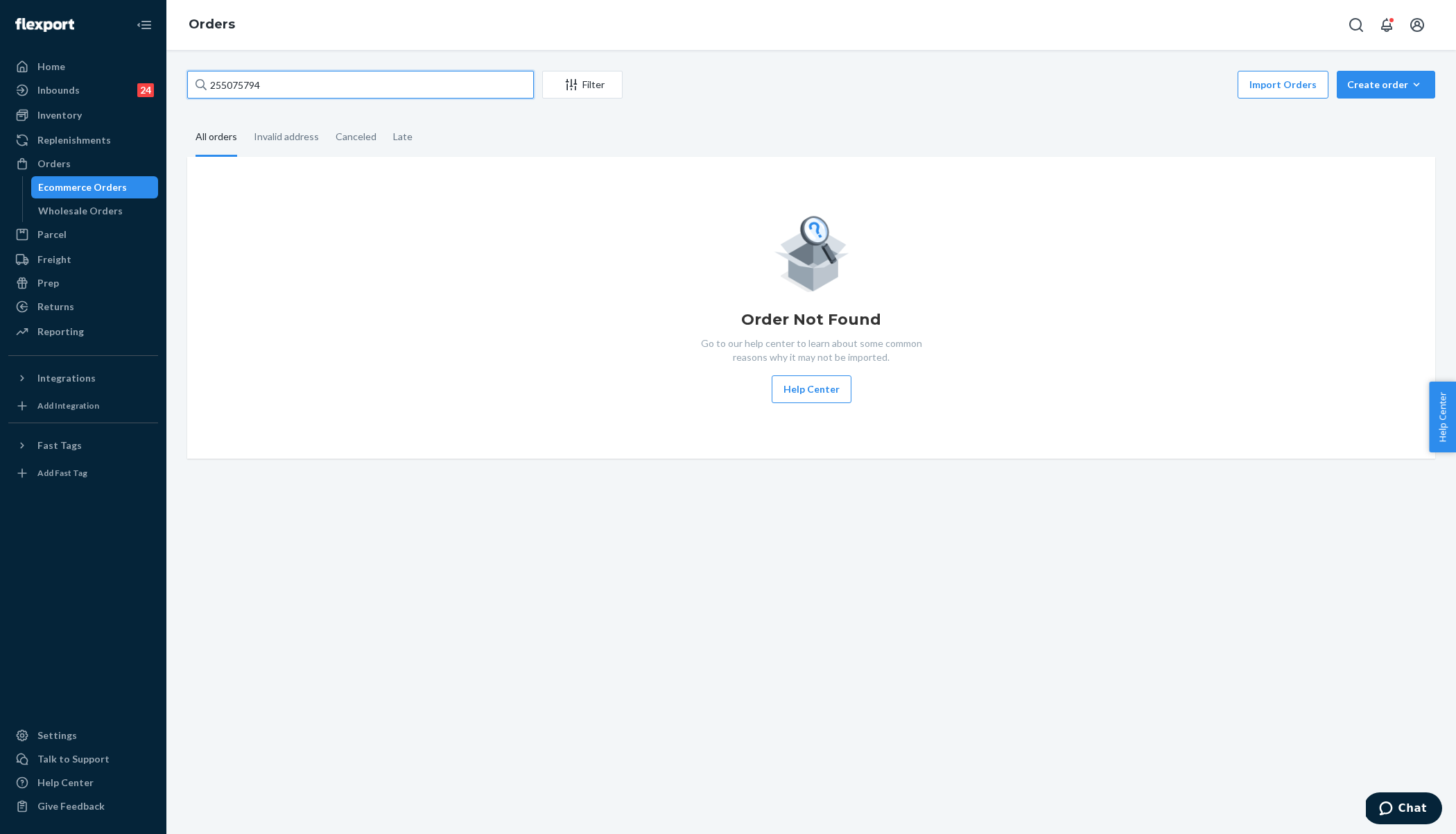
click at [368, 87] on input "255075794" at bounding box center [360, 85] width 347 height 28
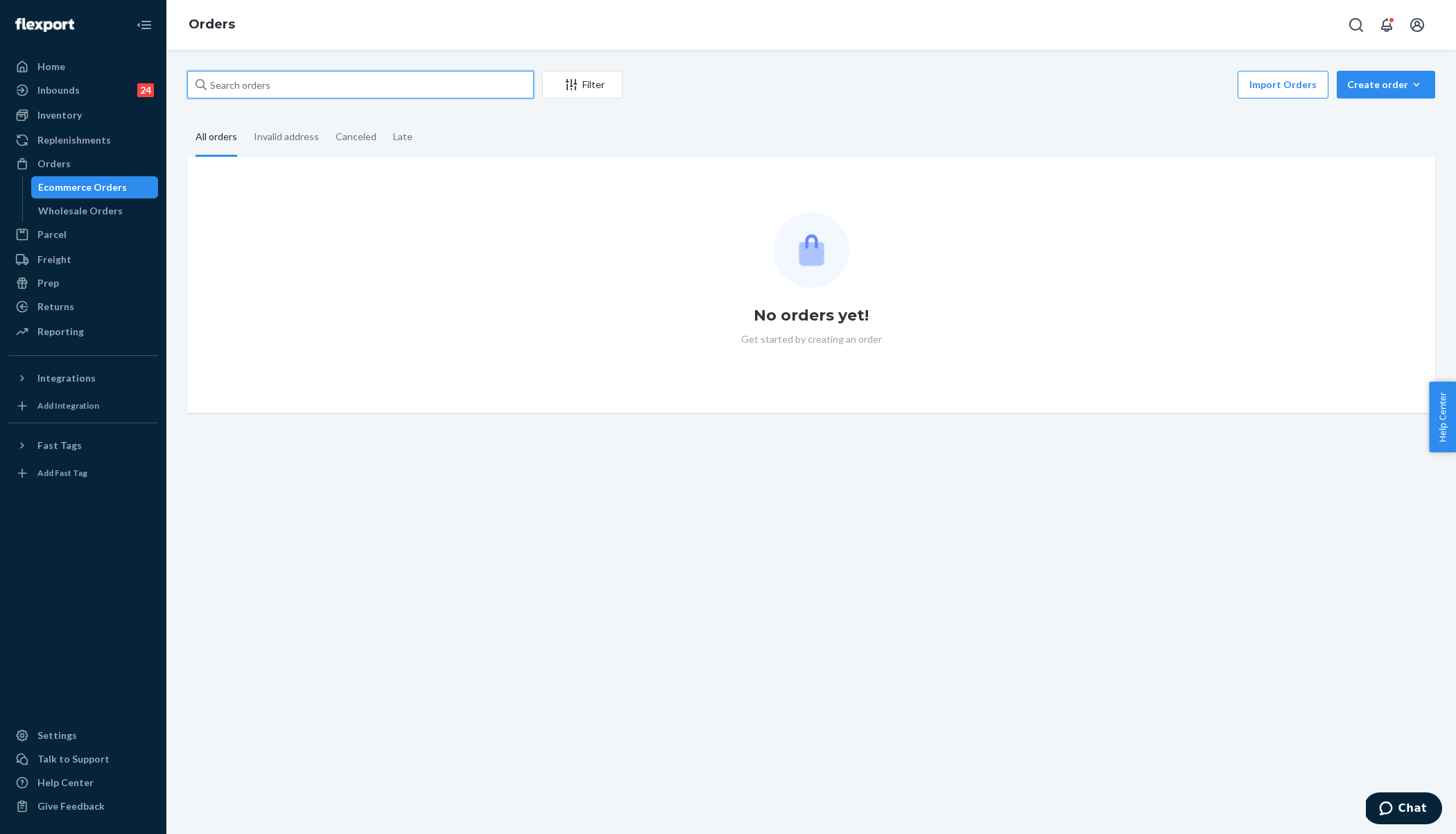
paste input "255075794"
type input "255075794"
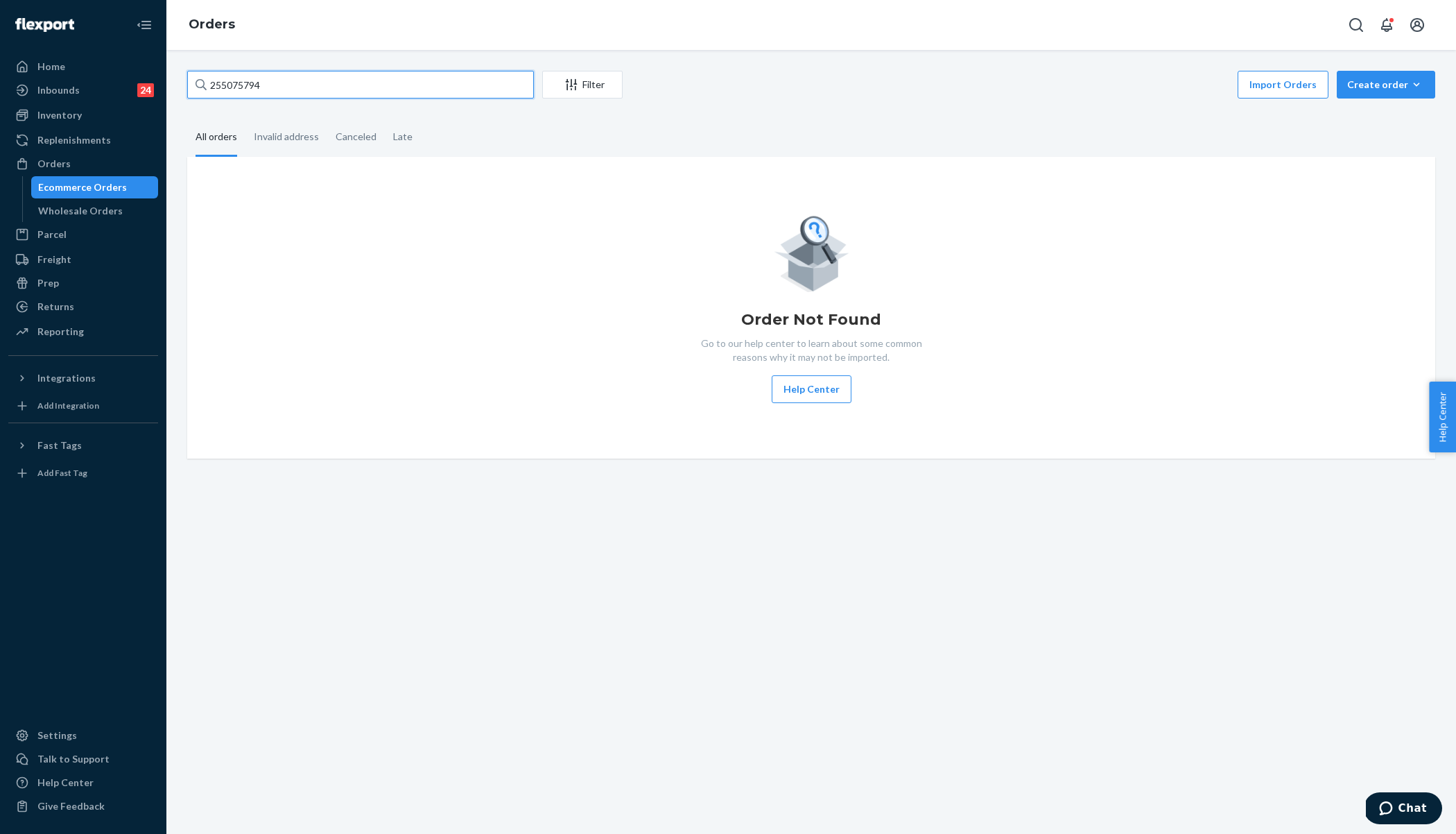
click at [368, 87] on input "255075794" at bounding box center [360, 85] width 347 height 28
